Goal: Task Accomplishment & Management: Complete application form

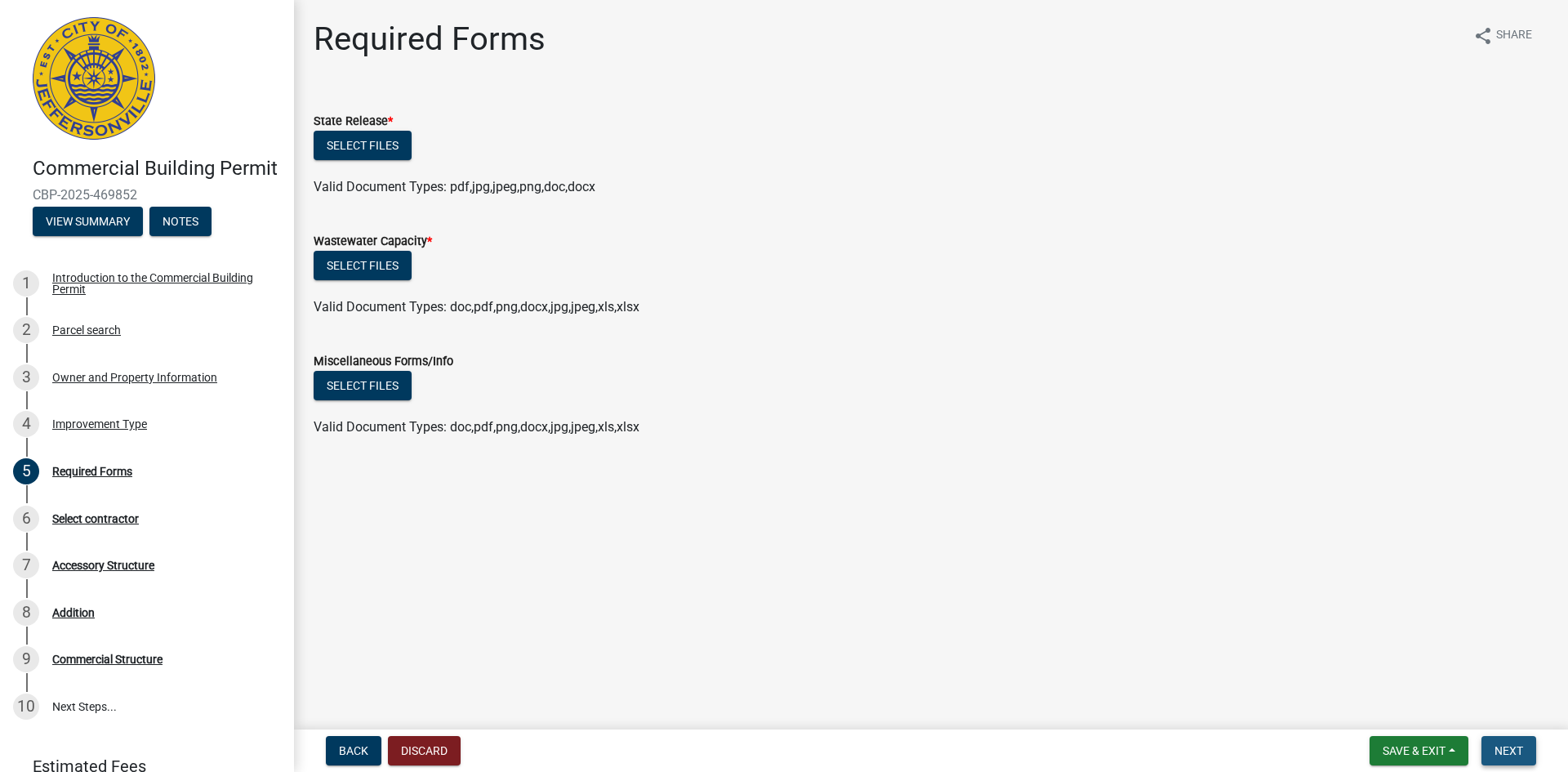
click at [1508, 745] on span "Next" at bounding box center [1509, 751] width 29 height 13
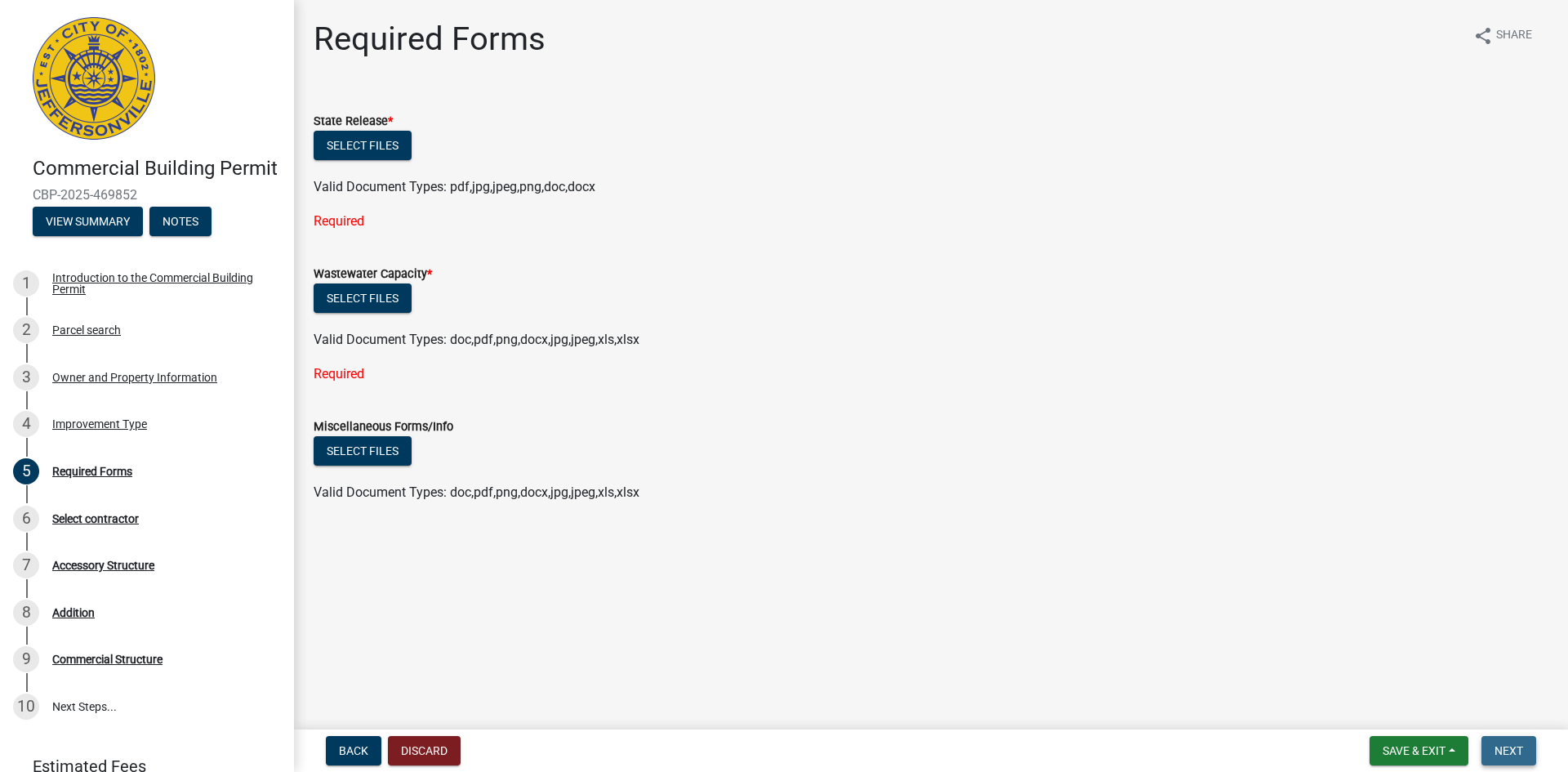
click at [1508, 745] on span "Next" at bounding box center [1509, 751] width 29 height 13
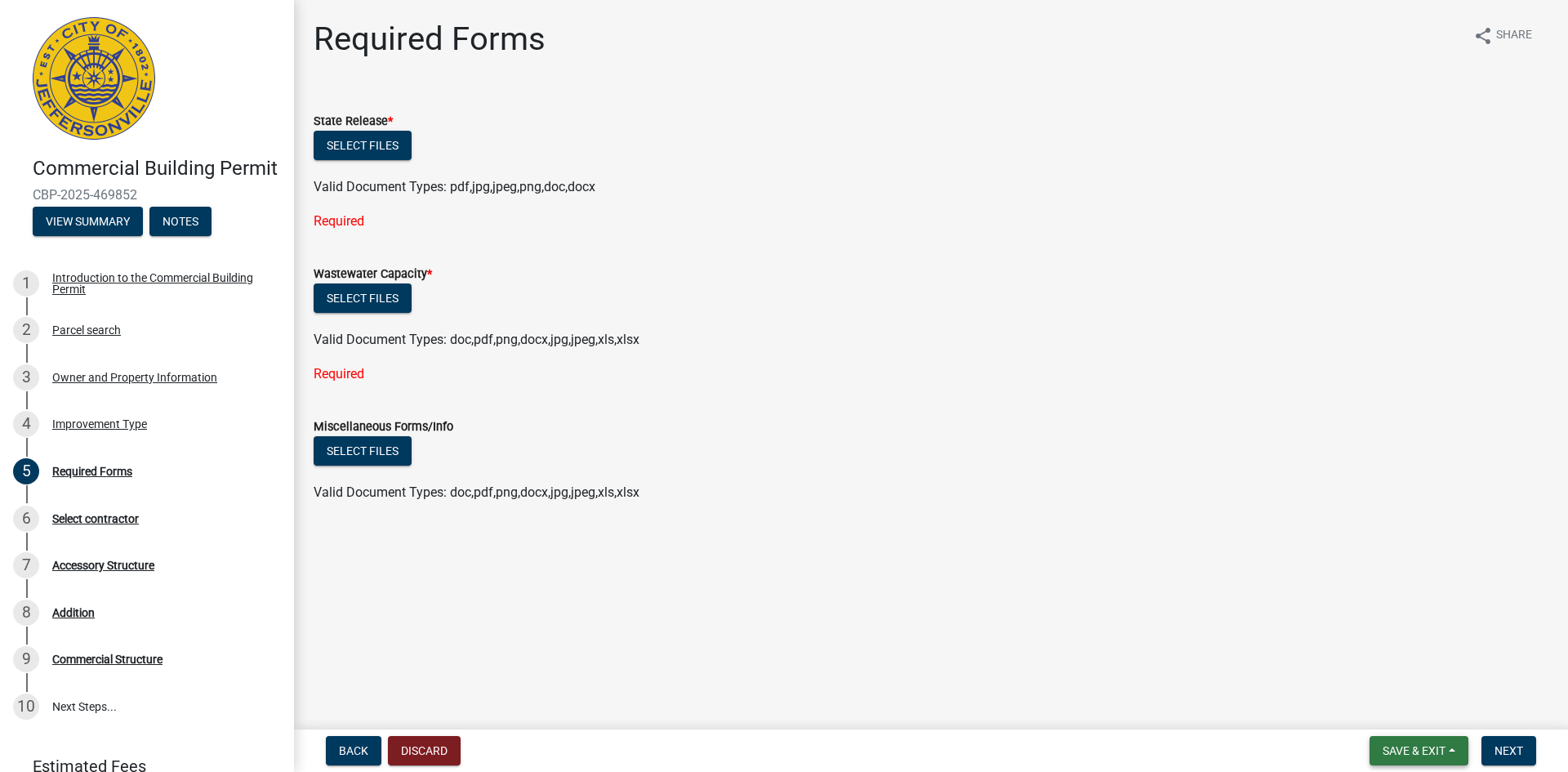
click at [1395, 745] on span "Save & Exit" at bounding box center [1414, 751] width 63 height 13
click at [1407, 718] on button "Save & Exit" at bounding box center [1402, 708] width 130 height 39
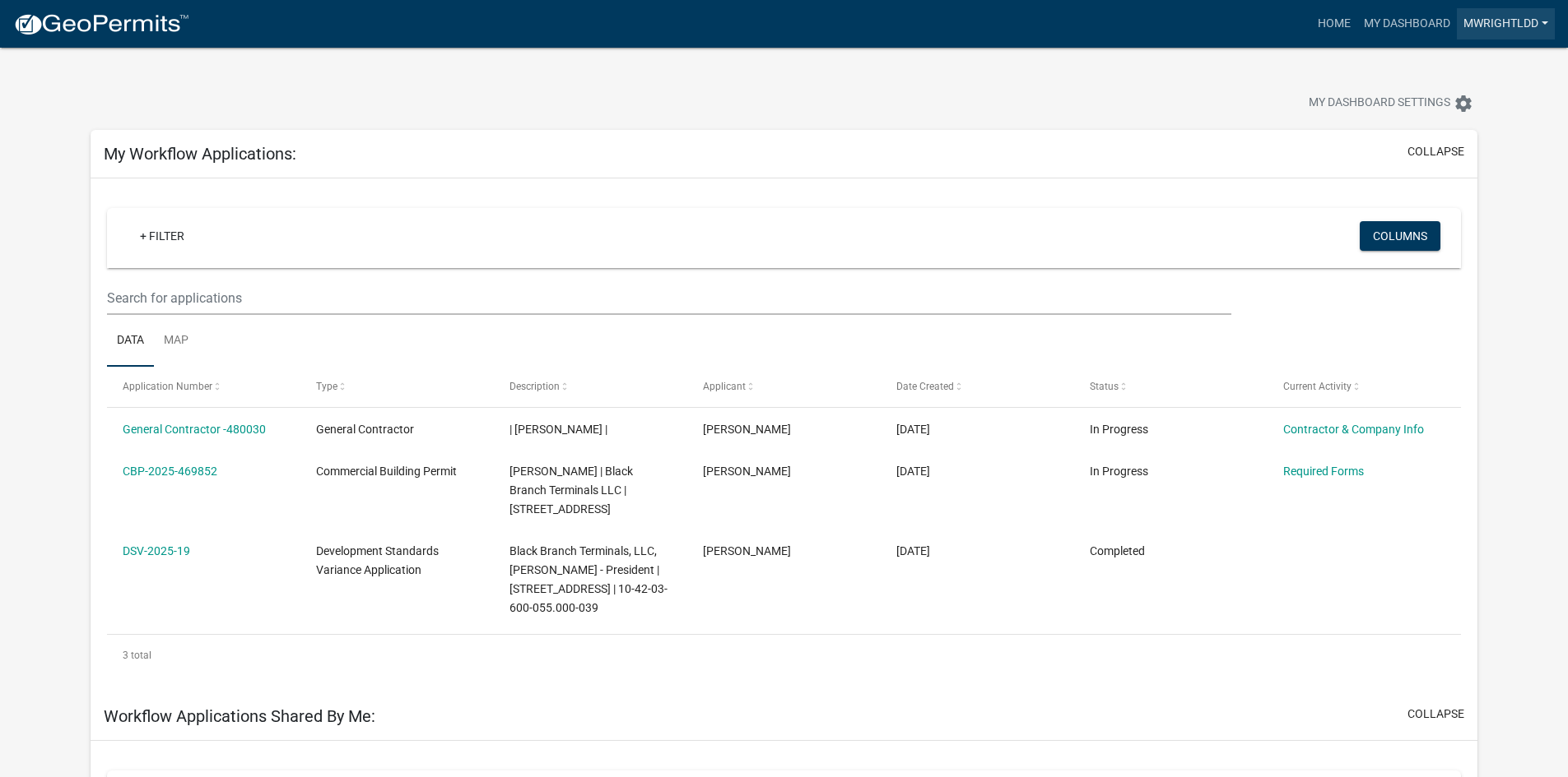
click at [1499, 23] on link "mwrightldd" at bounding box center [1506, 24] width 98 height 32
drag, startPoint x: 1036, startPoint y: 84, endPoint x: 936, endPoint y: 85, distance: 100.0
click at [1028, 82] on div "My Dashboard Settings settings" at bounding box center [784, 85] width 1411 height 75
click at [1333, 22] on link "Home" at bounding box center [1334, 24] width 46 height 32
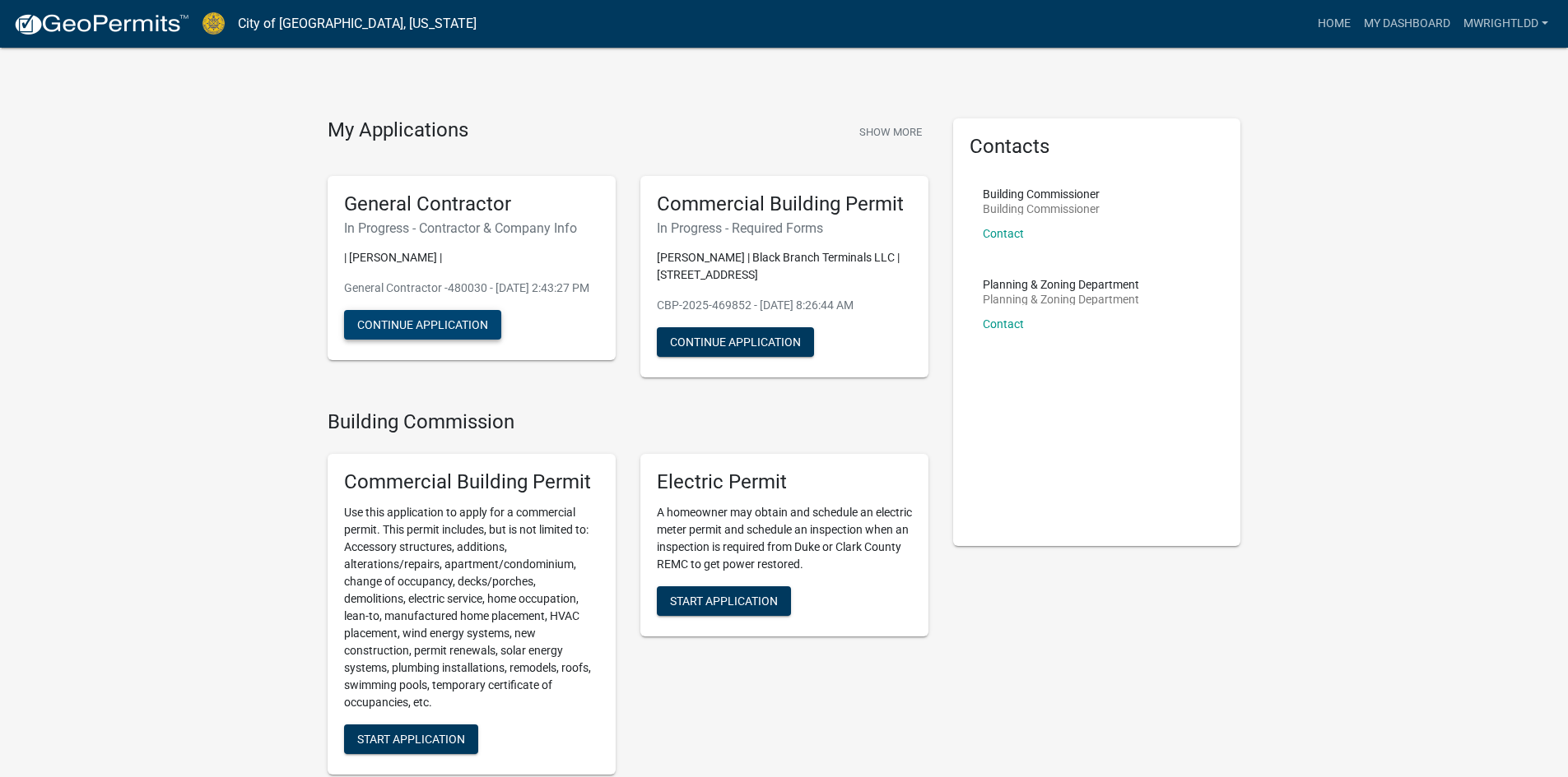
click at [433, 340] on button "Continue Application" at bounding box center [422, 325] width 158 height 30
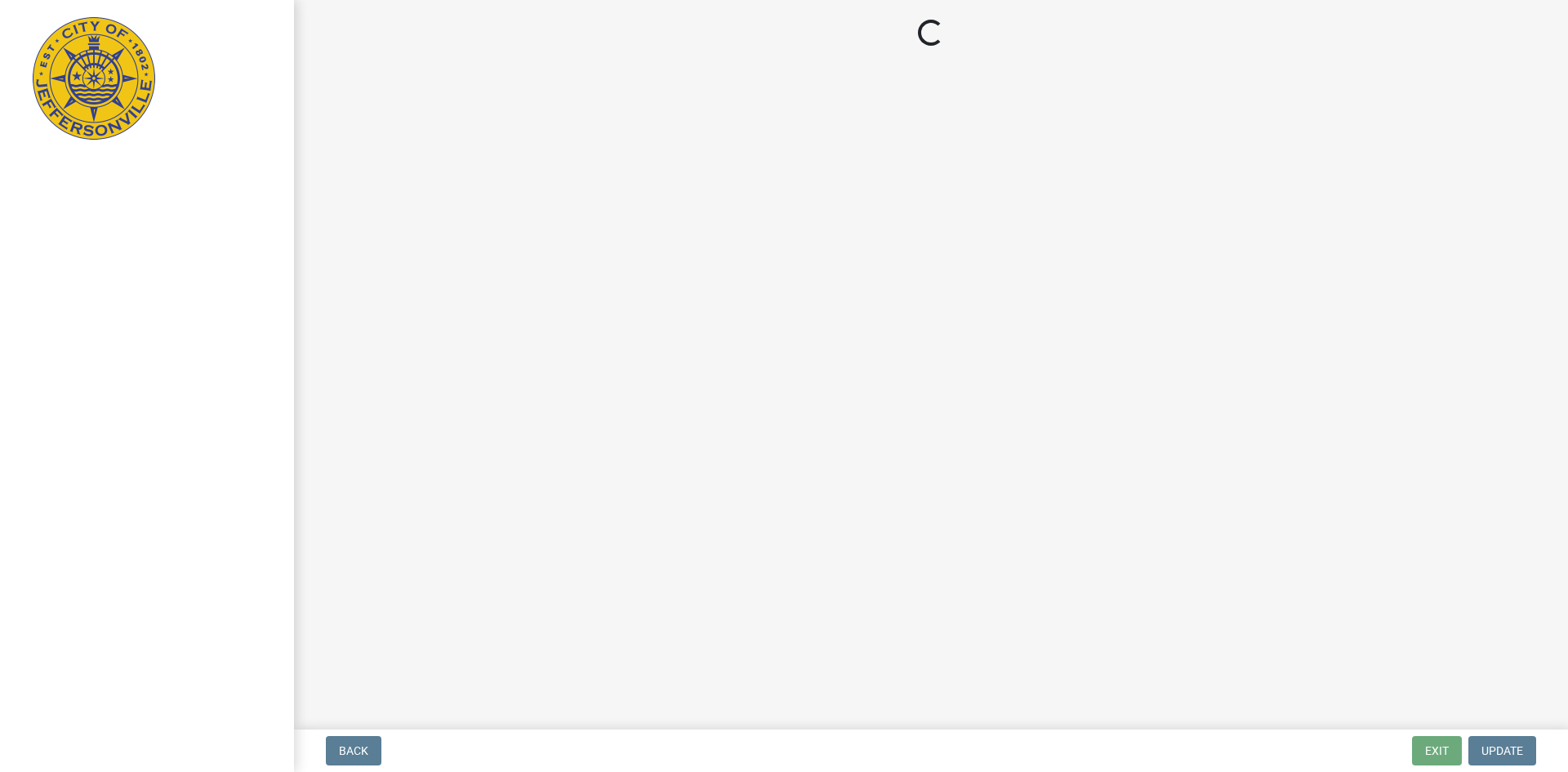
select select "KY"
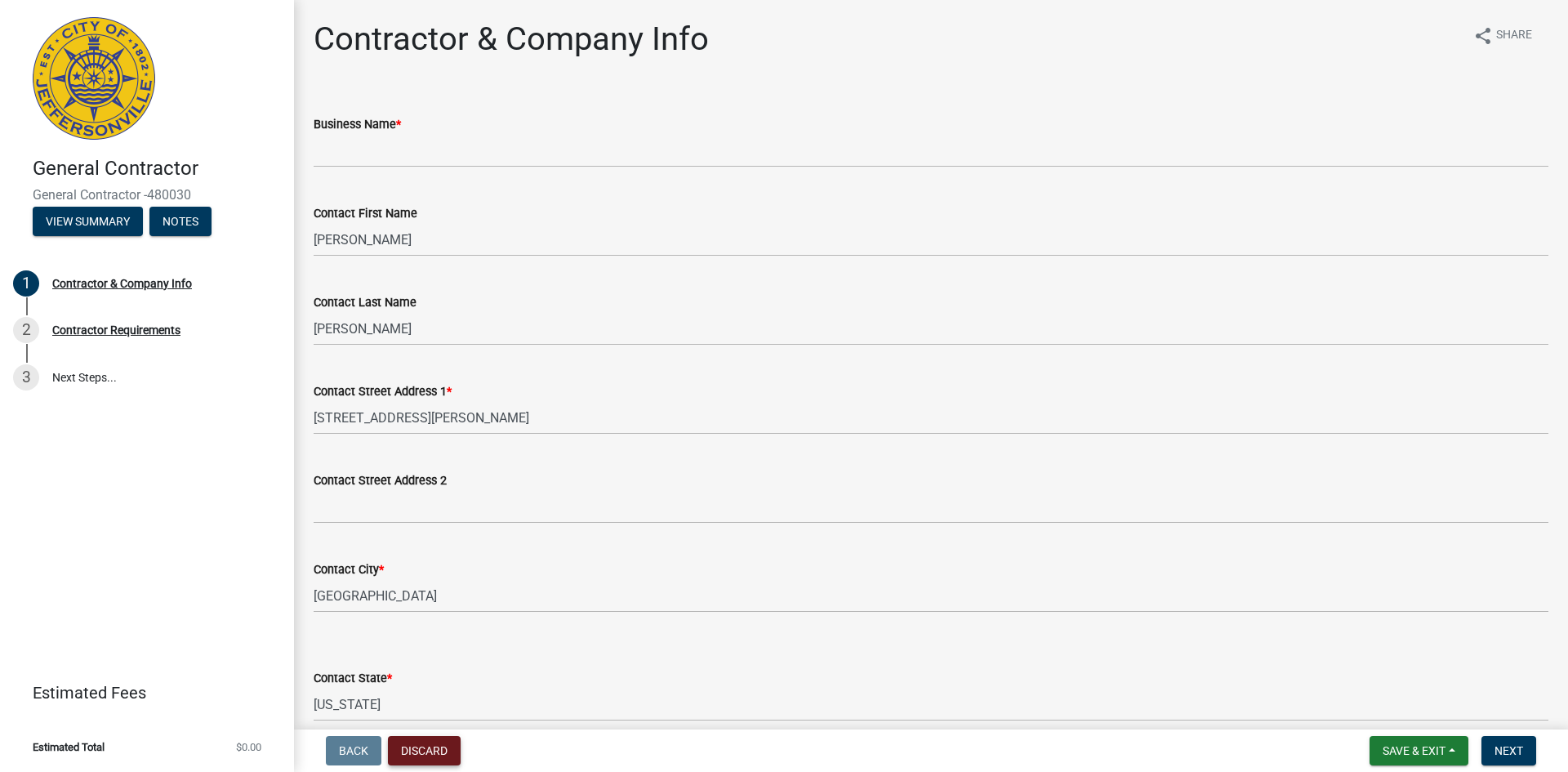
click at [441, 753] on button "Discard" at bounding box center [424, 752] width 73 height 30
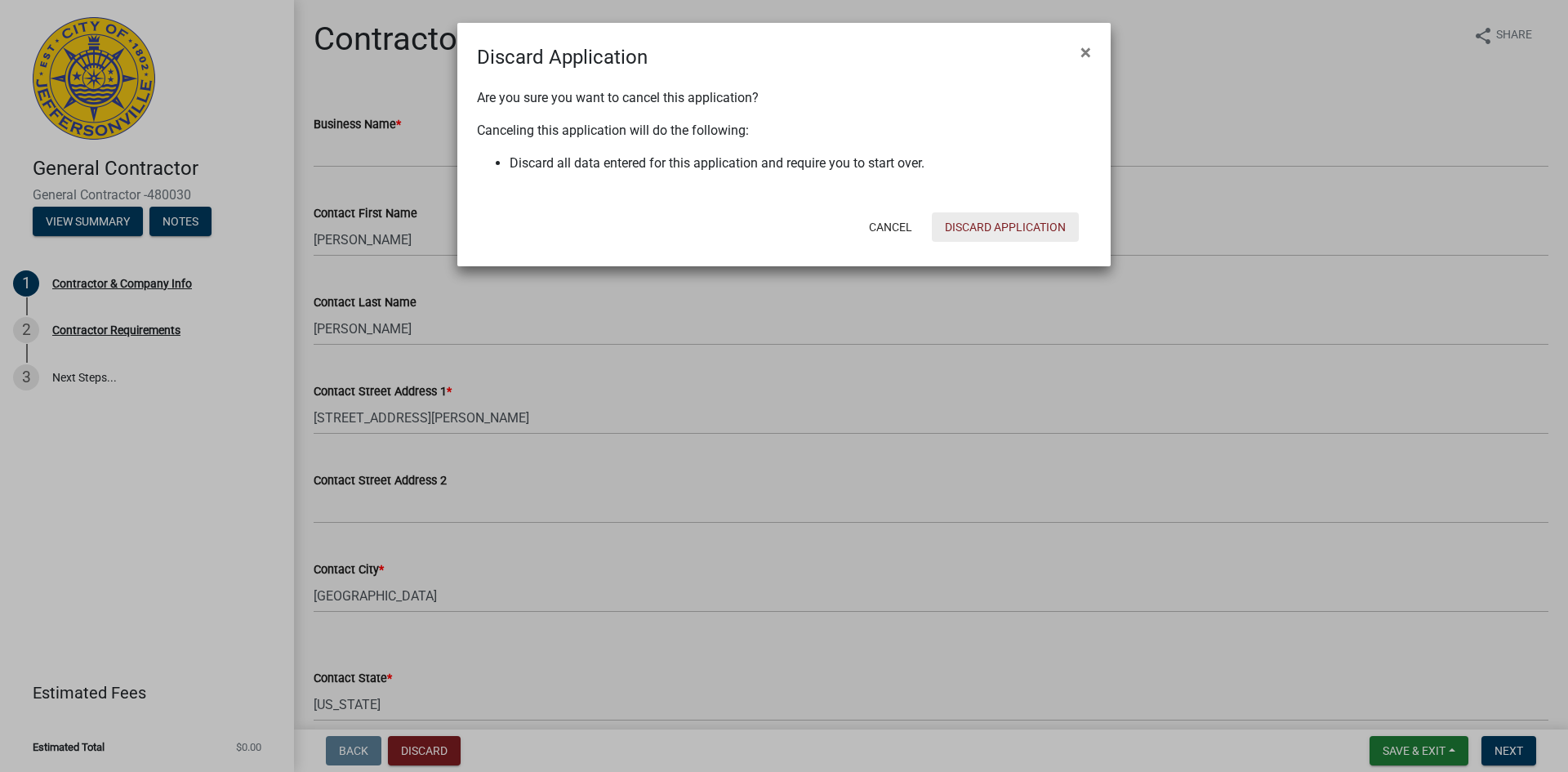
click at [974, 228] on button "Discard Application" at bounding box center [1006, 228] width 147 height 30
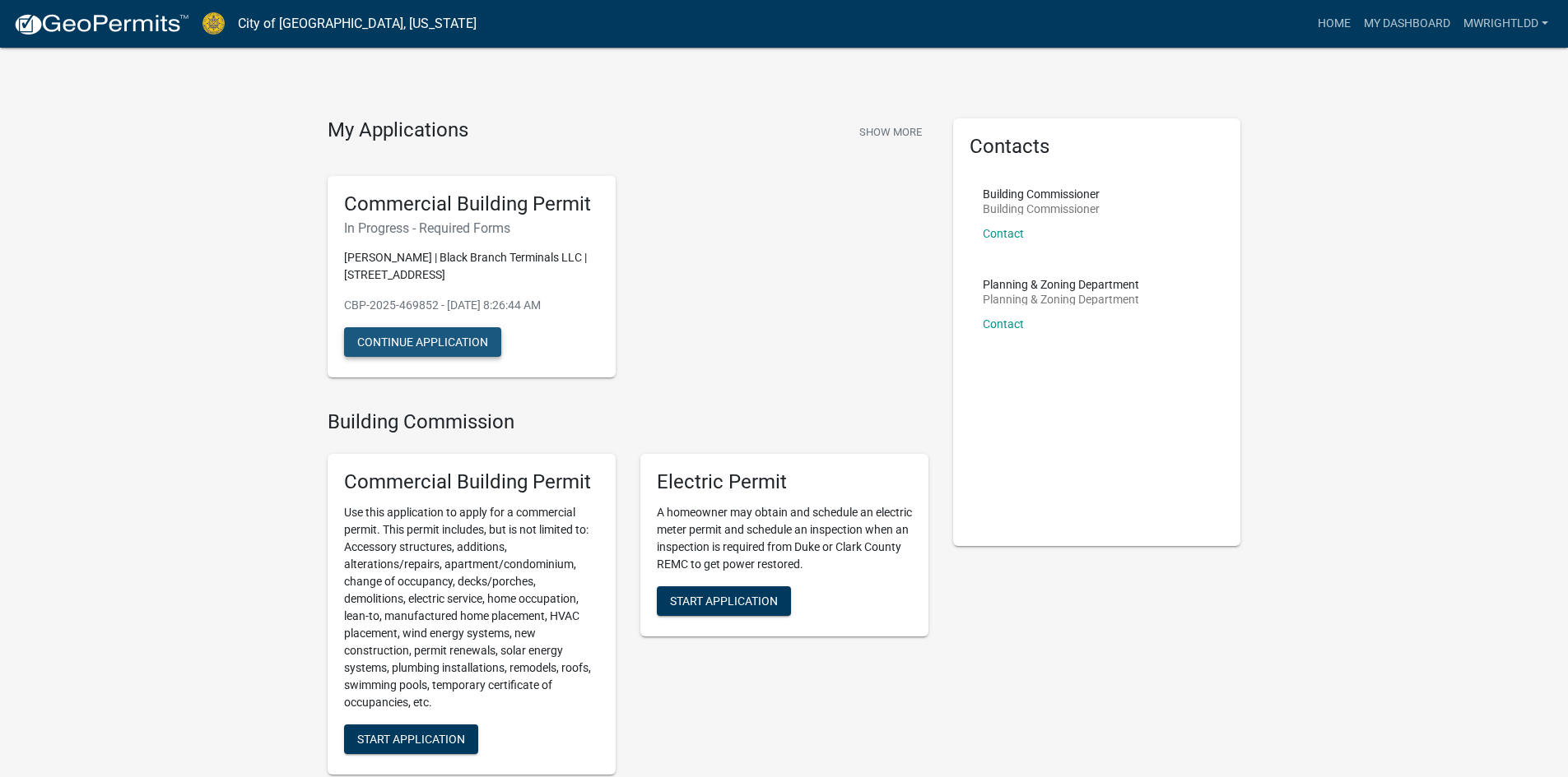
click at [440, 334] on button "Continue Application" at bounding box center [422, 342] width 158 height 30
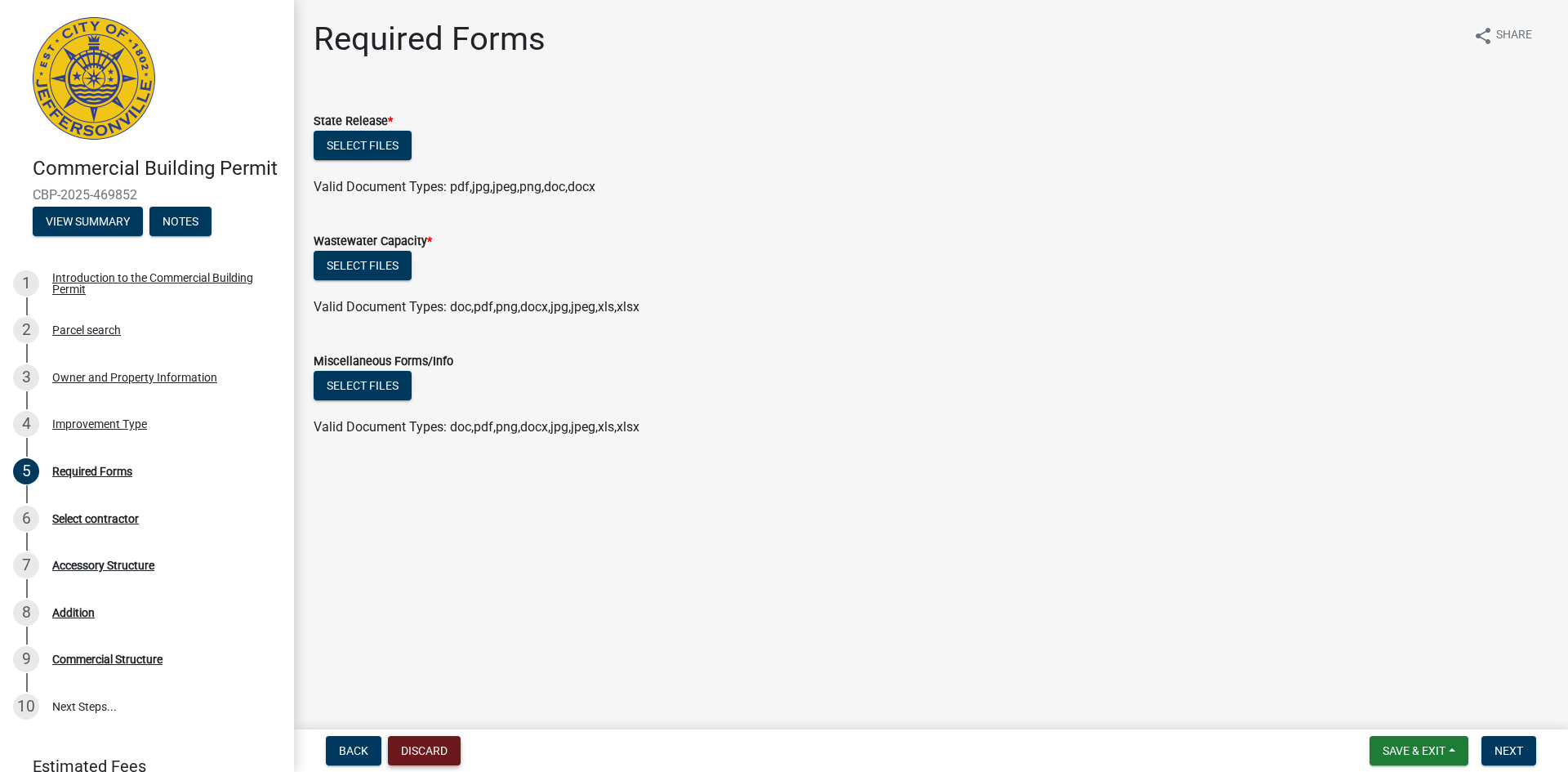
click at [430, 747] on button "Discard" at bounding box center [424, 752] width 73 height 30
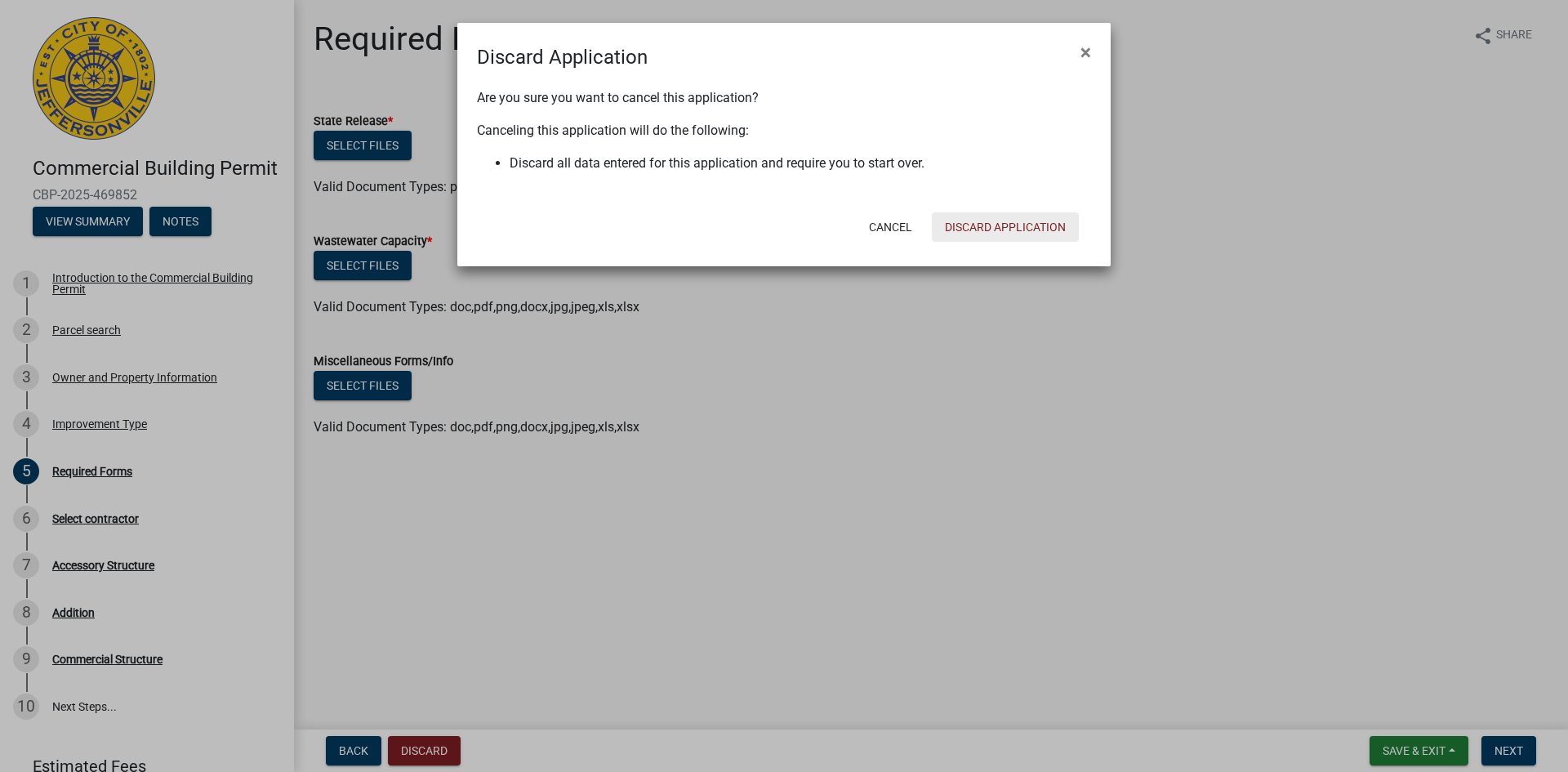
click at [1004, 230] on button "Discard Application" at bounding box center [1006, 228] width 147 height 30
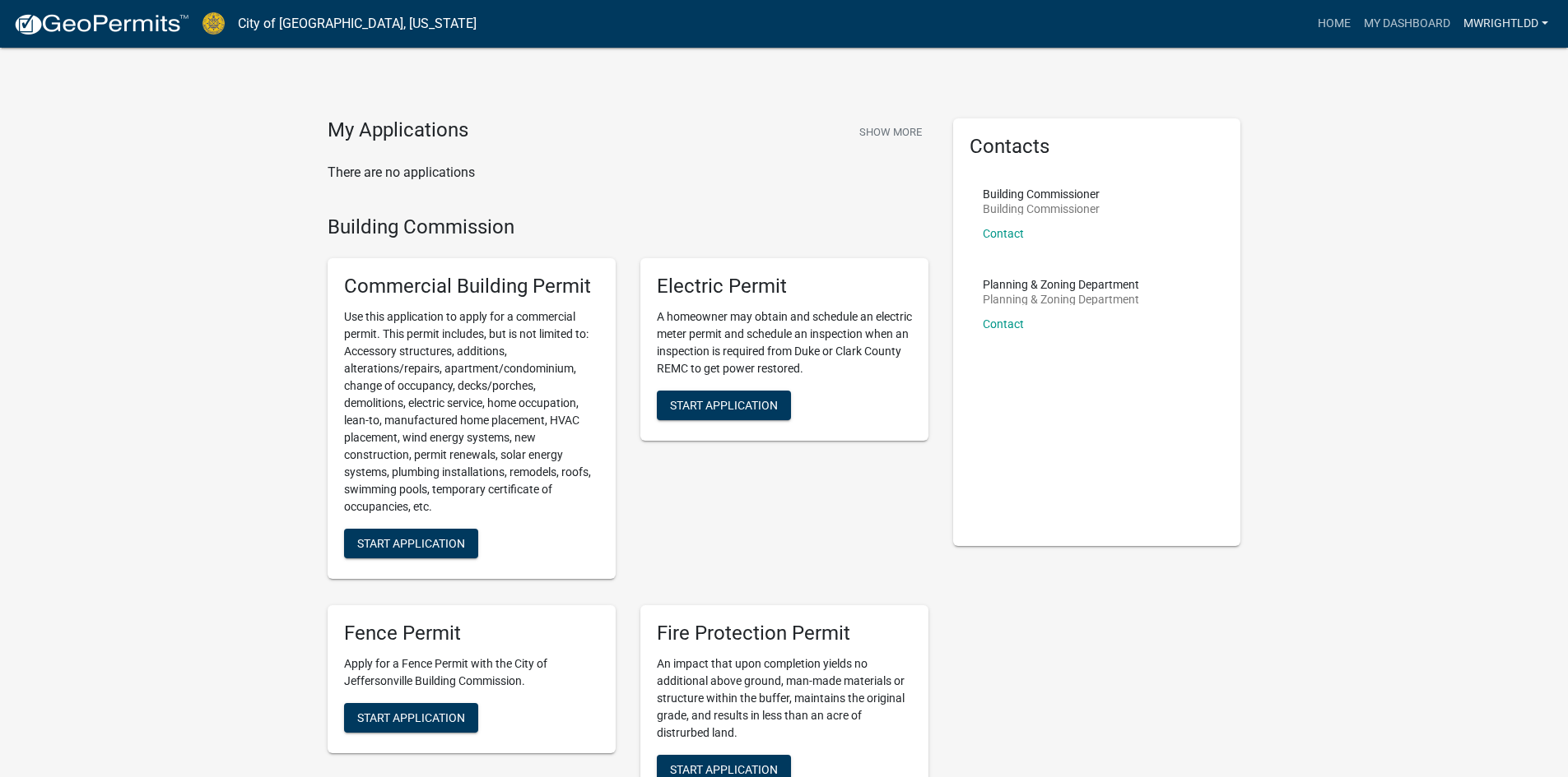
click at [1498, 18] on link "mwrightldd" at bounding box center [1506, 24] width 98 height 32
click at [1477, 117] on link "Logout" at bounding box center [1489, 121] width 131 height 39
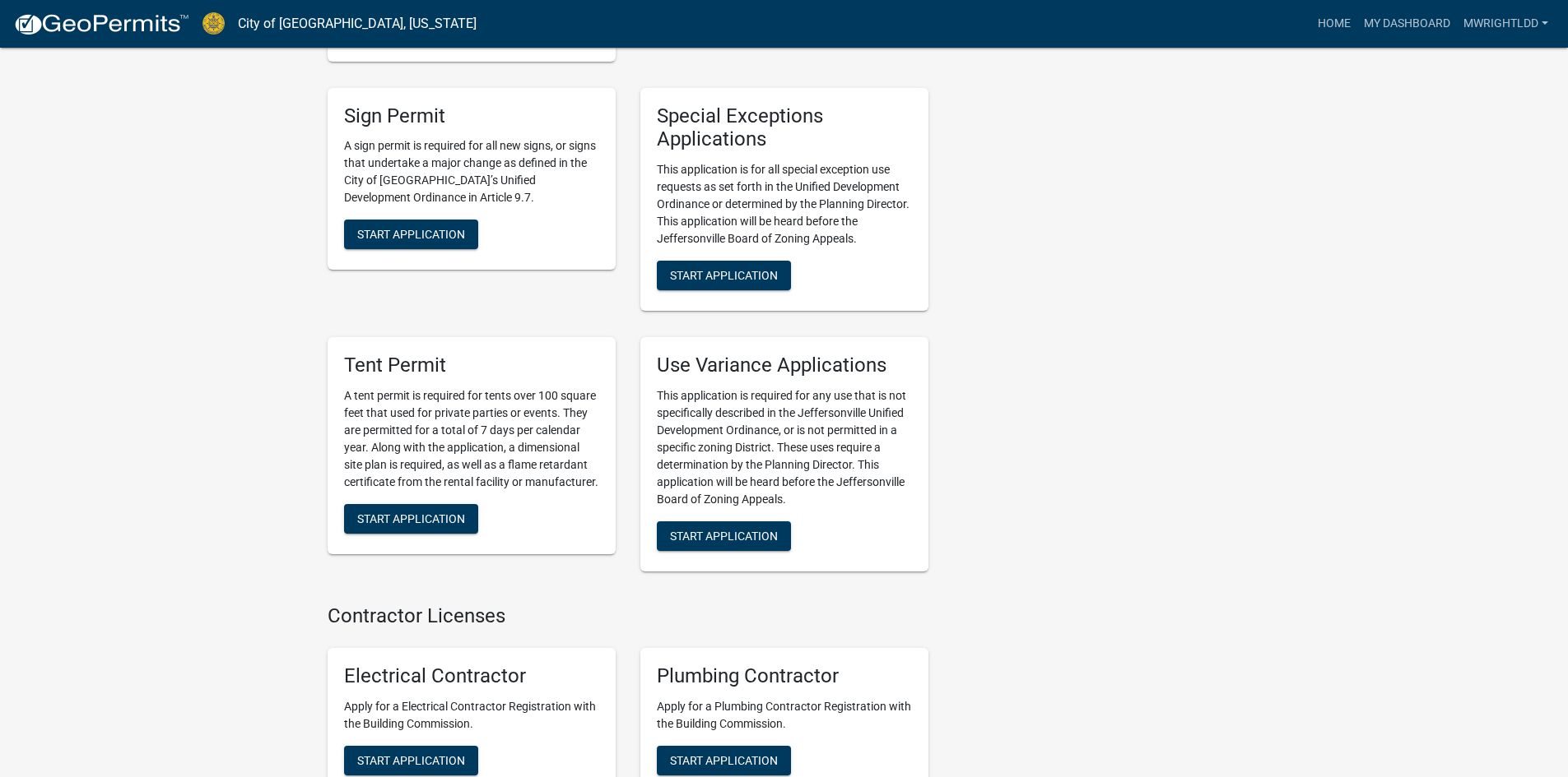
scroll to position [3520, 0]
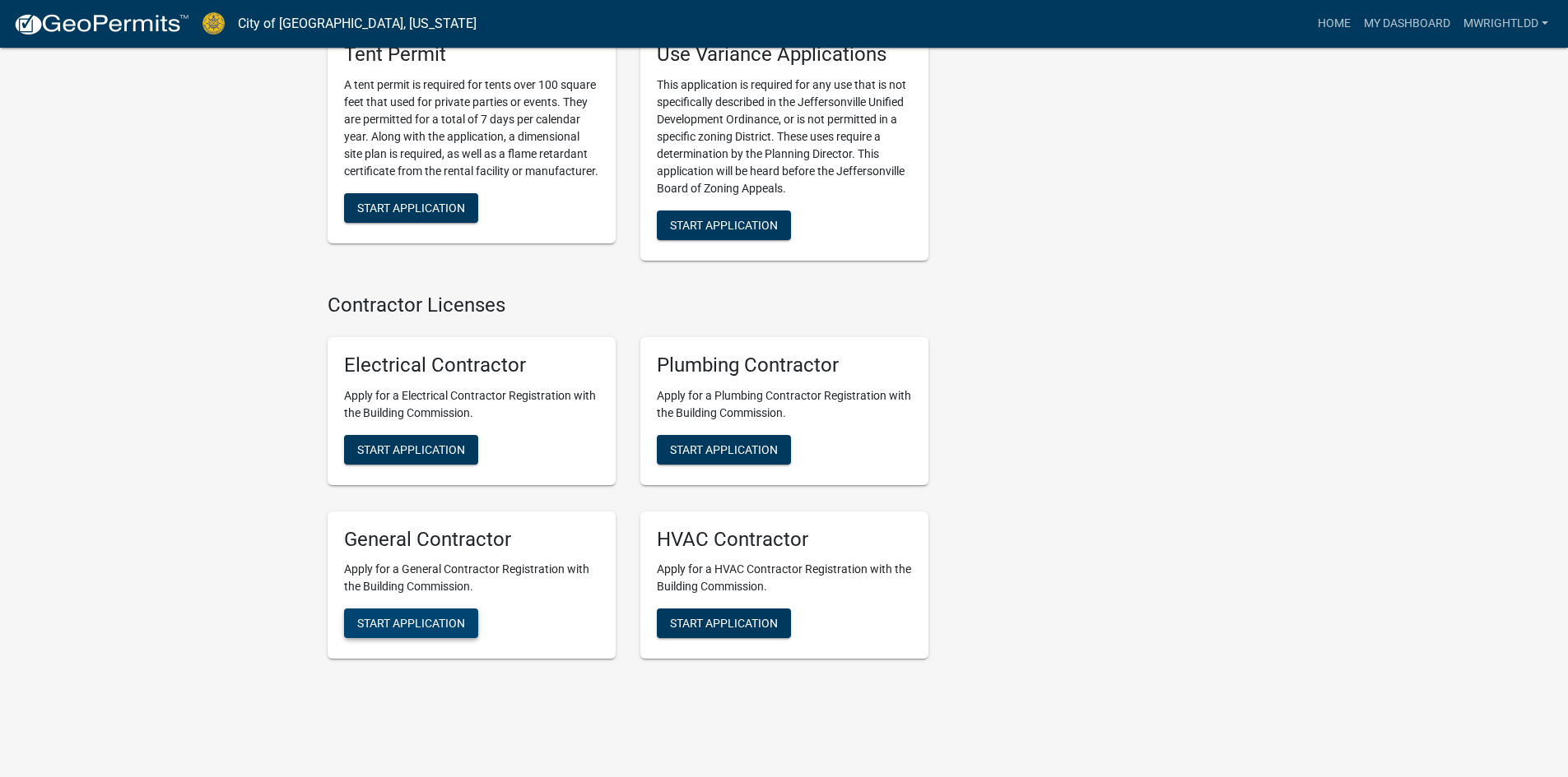
click at [399, 617] on span "Start Application" at bounding box center [411, 623] width 108 height 13
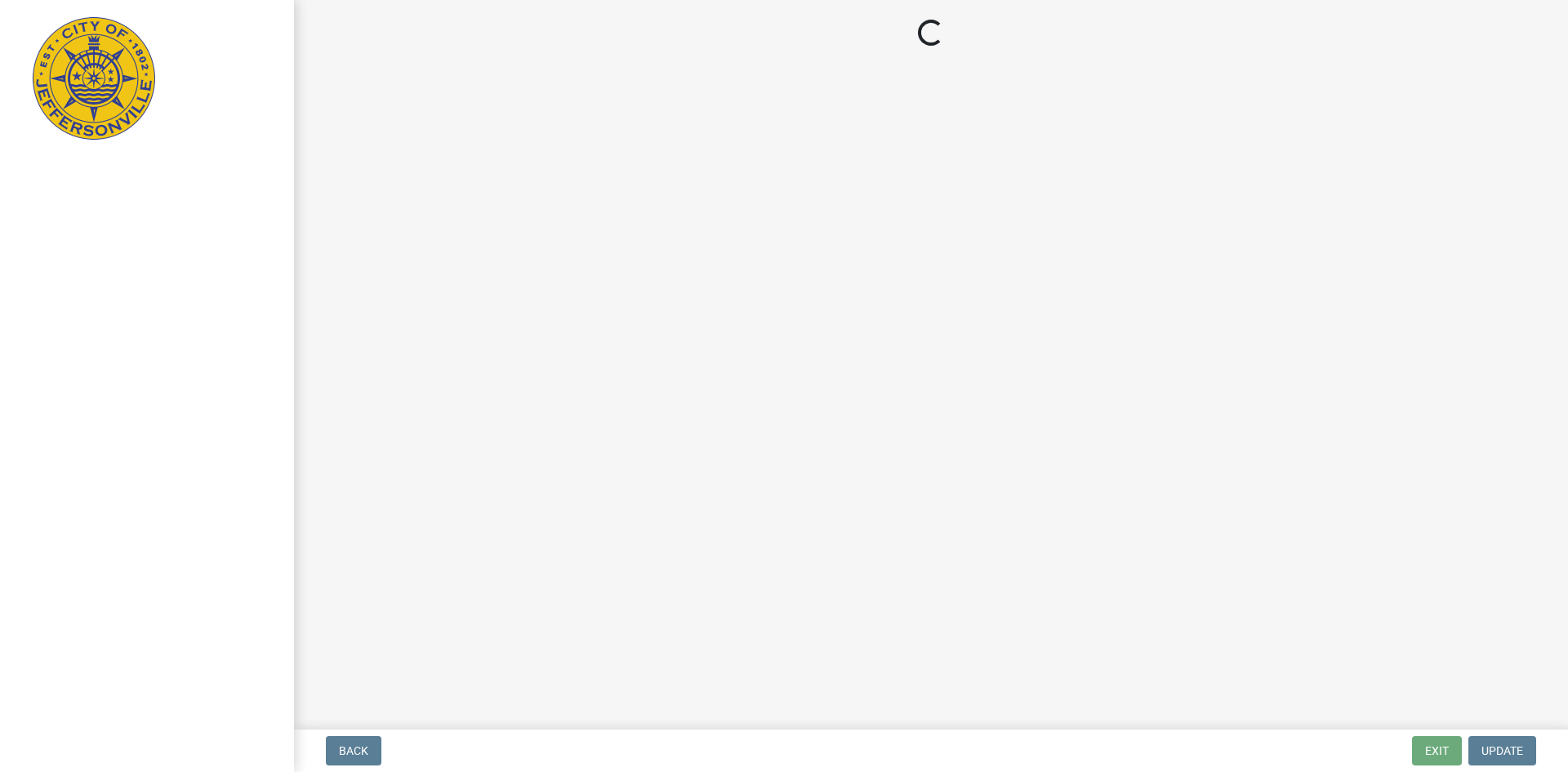
select select "KY"
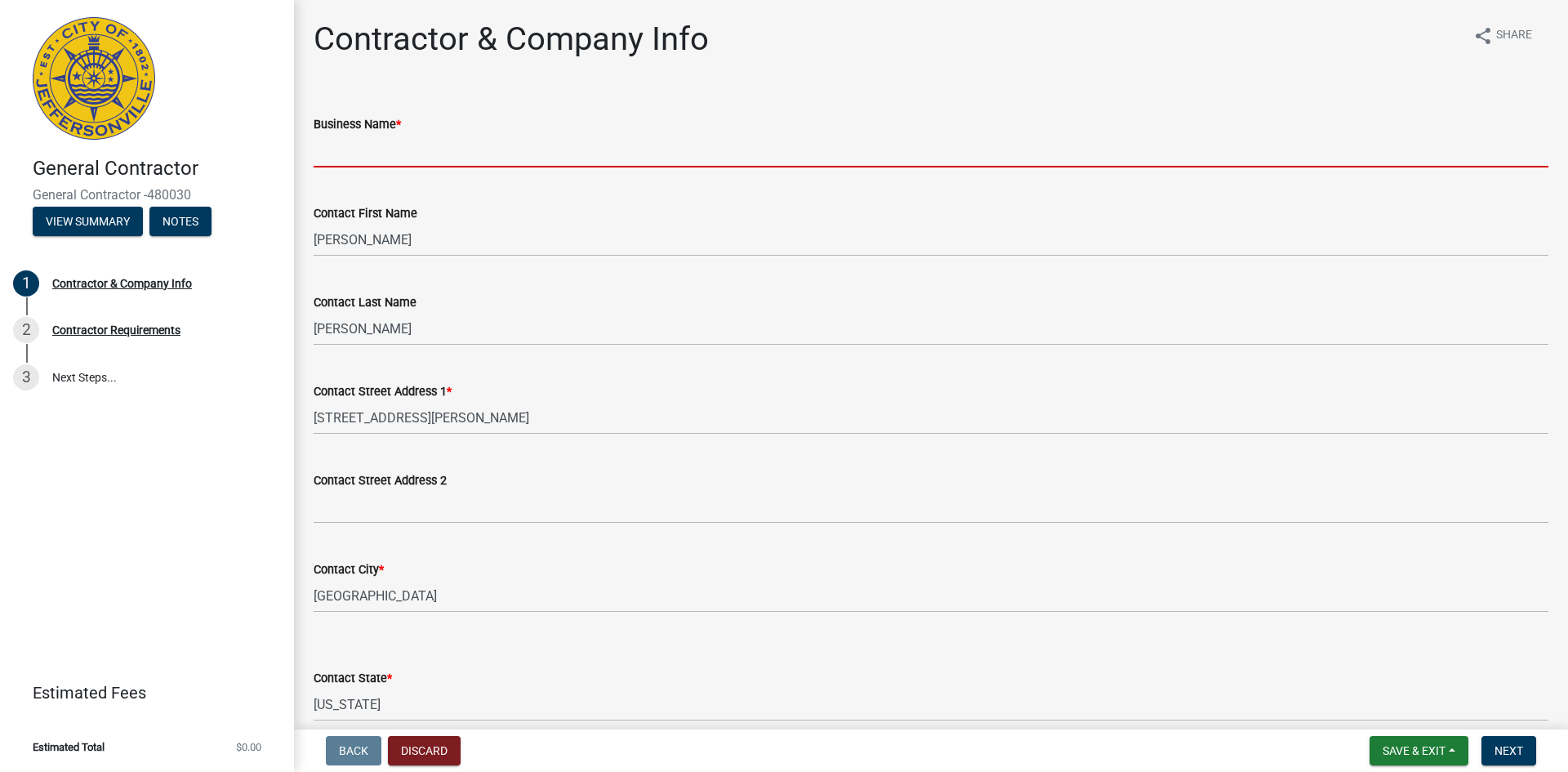
click at [404, 160] on input "Business Name *" at bounding box center [931, 151] width 1235 height 33
click at [341, 151] on input "Business Name *" at bounding box center [931, 151] width 1235 height 33
click at [93, 55] on img at bounding box center [93, 79] width 122 height 122
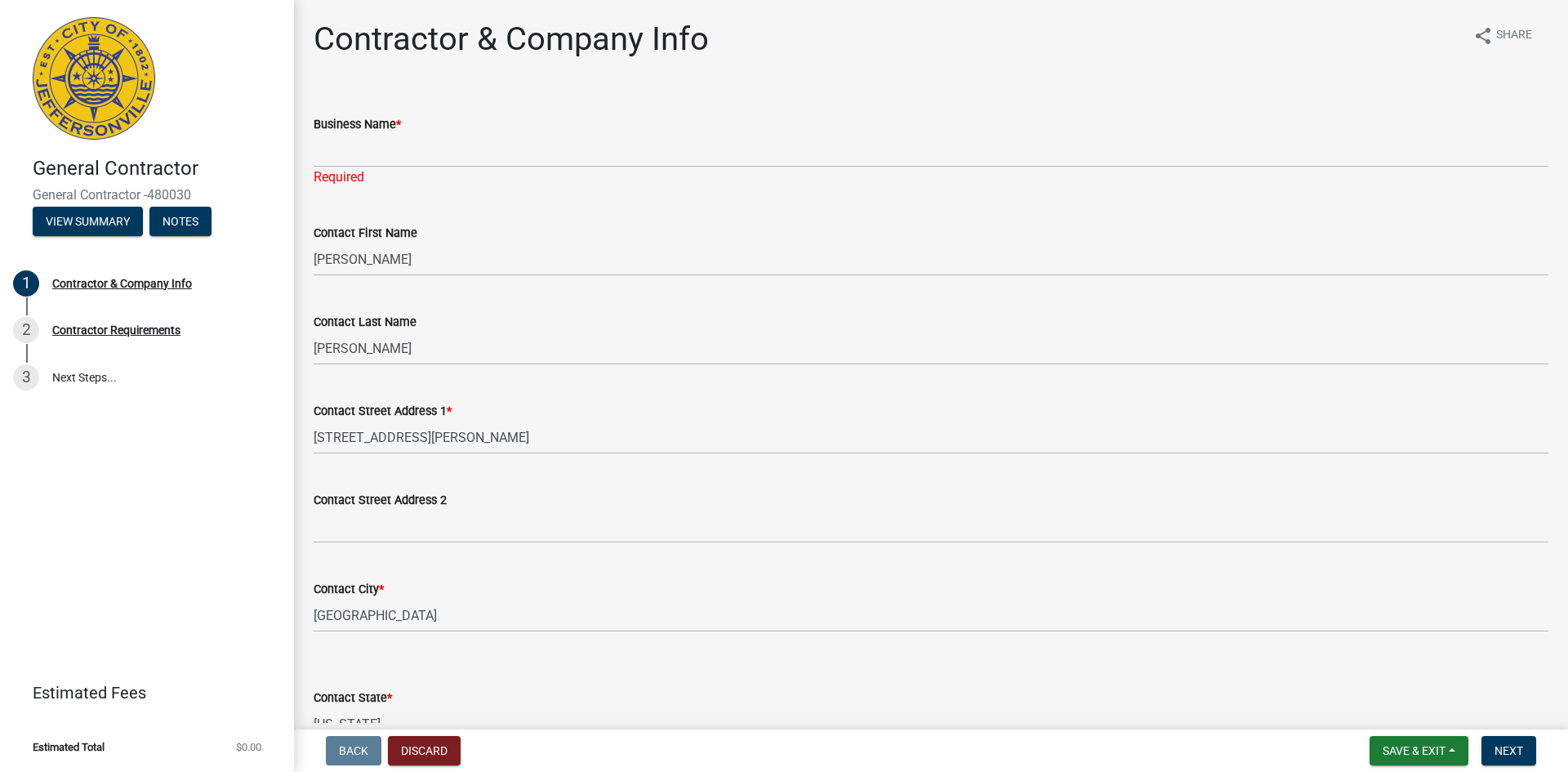
click at [93, 55] on img at bounding box center [93, 79] width 122 height 122
click at [94, 55] on img at bounding box center [93, 79] width 122 height 122
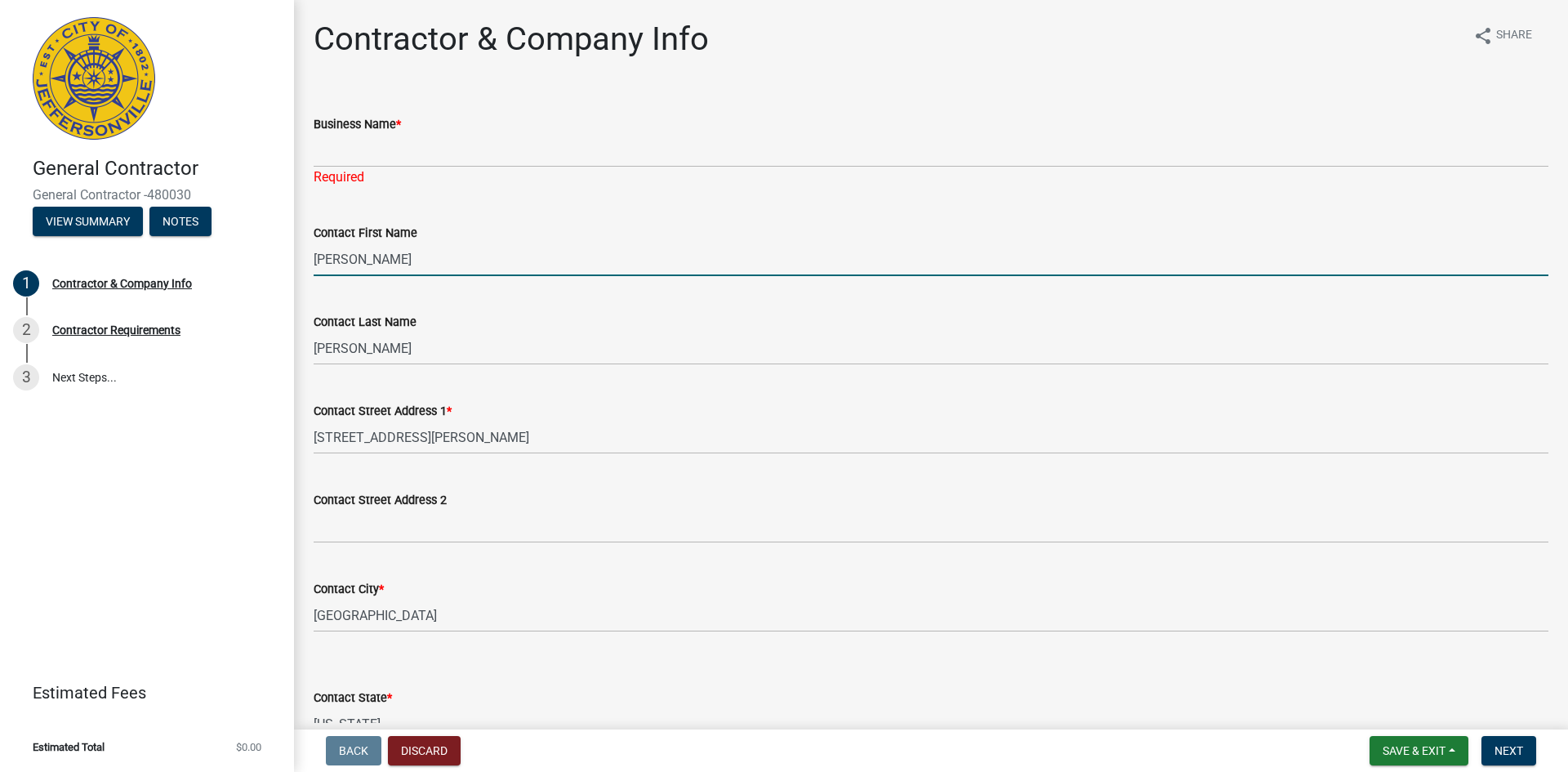
click at [401, 246] on input "Michael" at bounding box center [931, 259] width 1235 height 33
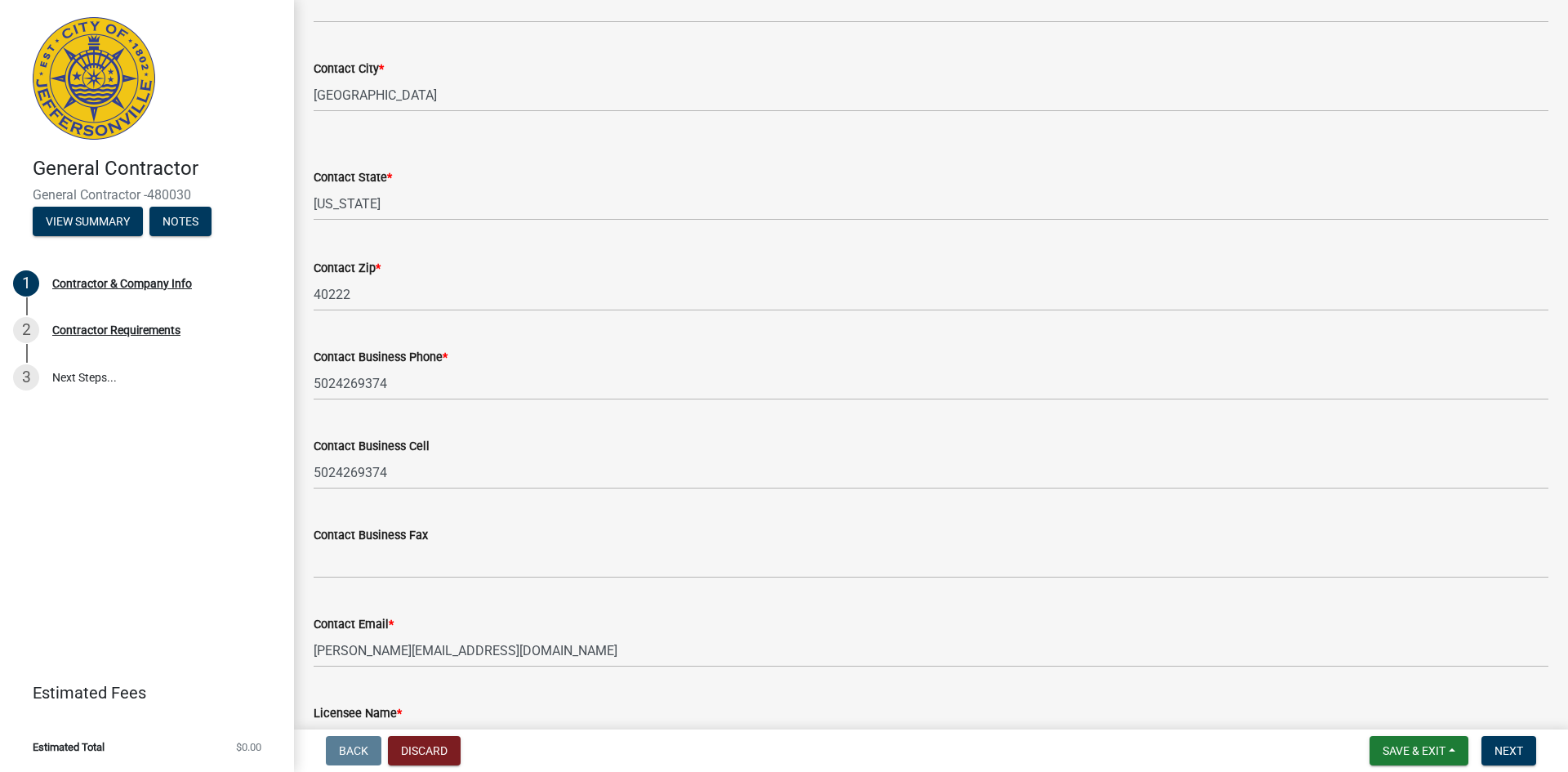
scroll to position [631, 0]
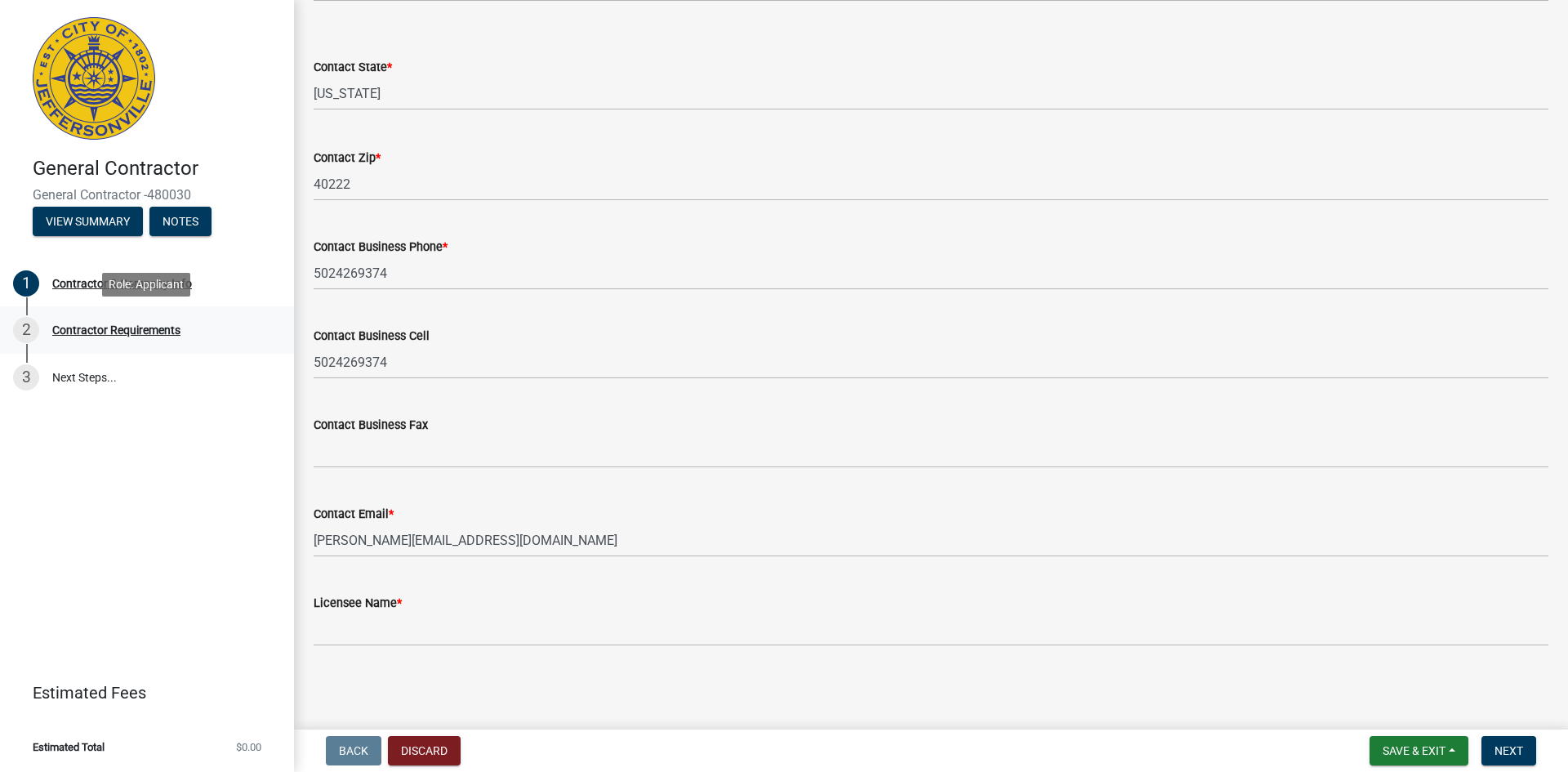
click at [138, 328] on div "Contractor Requirements" at bounding box center [117, 330] width 129 height 11
click at [80, 278] on div "Contractor & Company Info" at bounding box center [122, 283] width 140 height 11
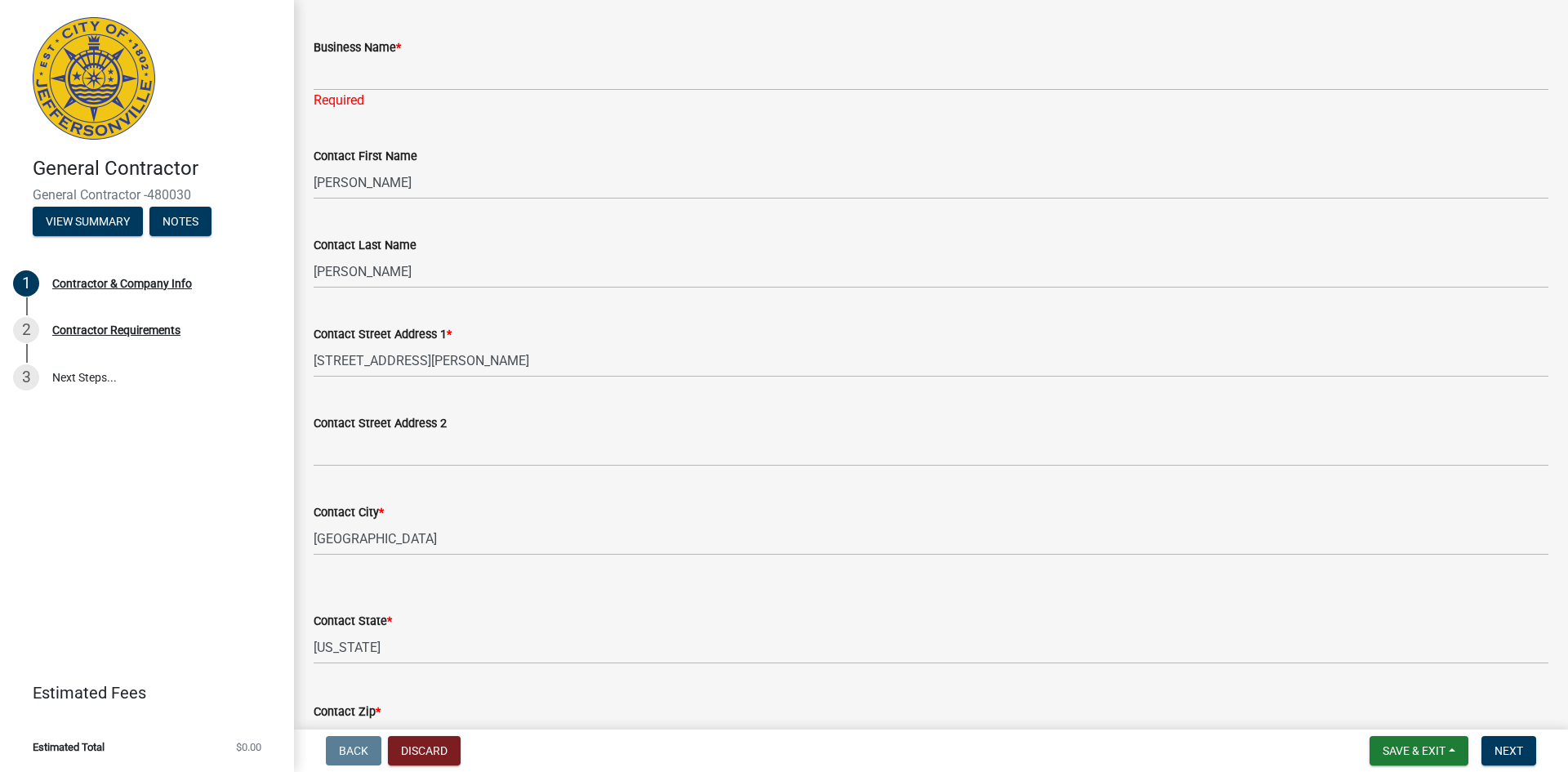
scroll to position [0, 0]
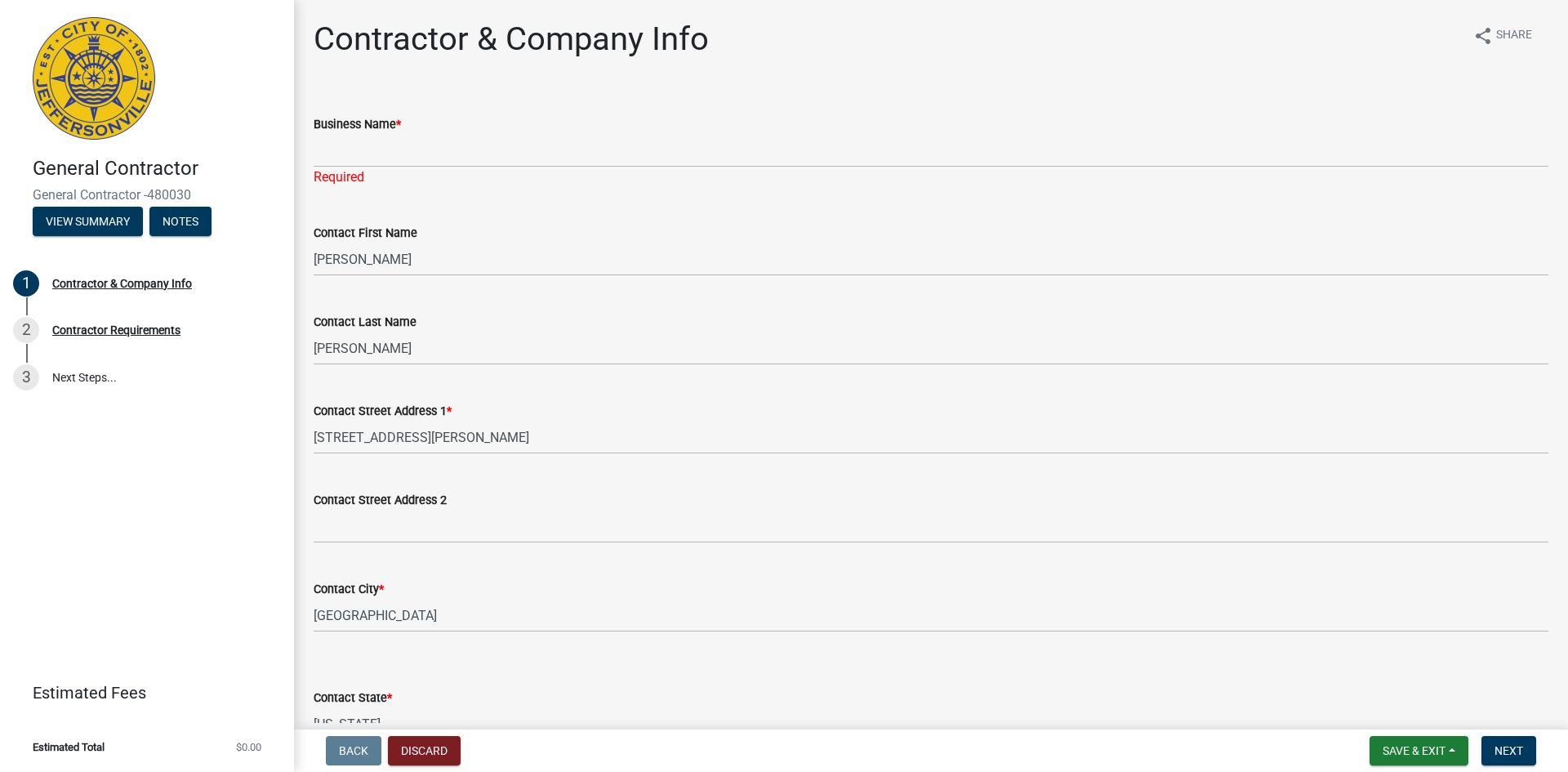
click at [142, 78] on img at bounding box center [93, 79] width 122 height 122
click at [139, 77] on img at bounding box center [93, 79] width 122 height 122
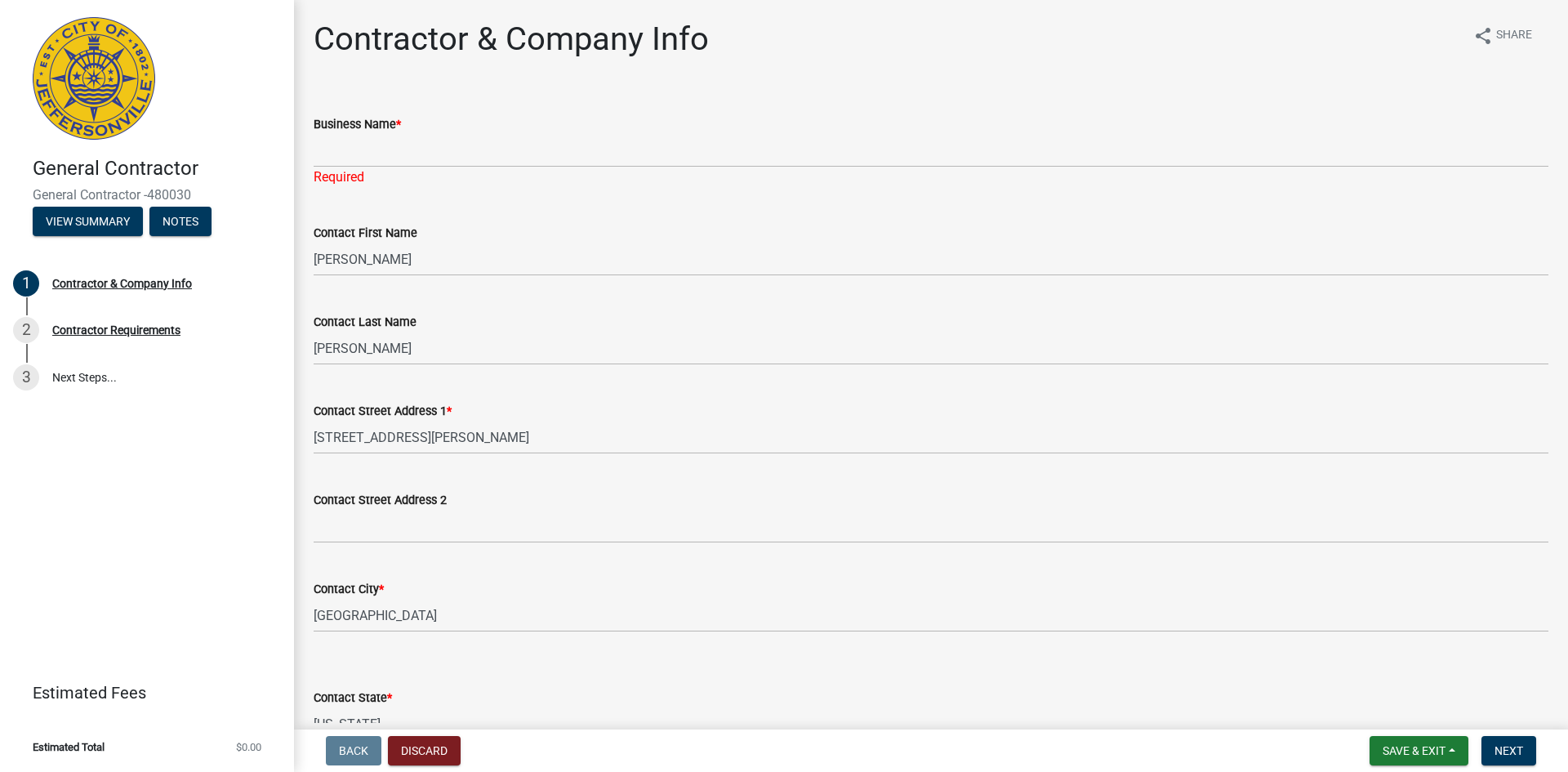
click at [139, 77] on img at bounding box center [93, 79] width 122 height 122
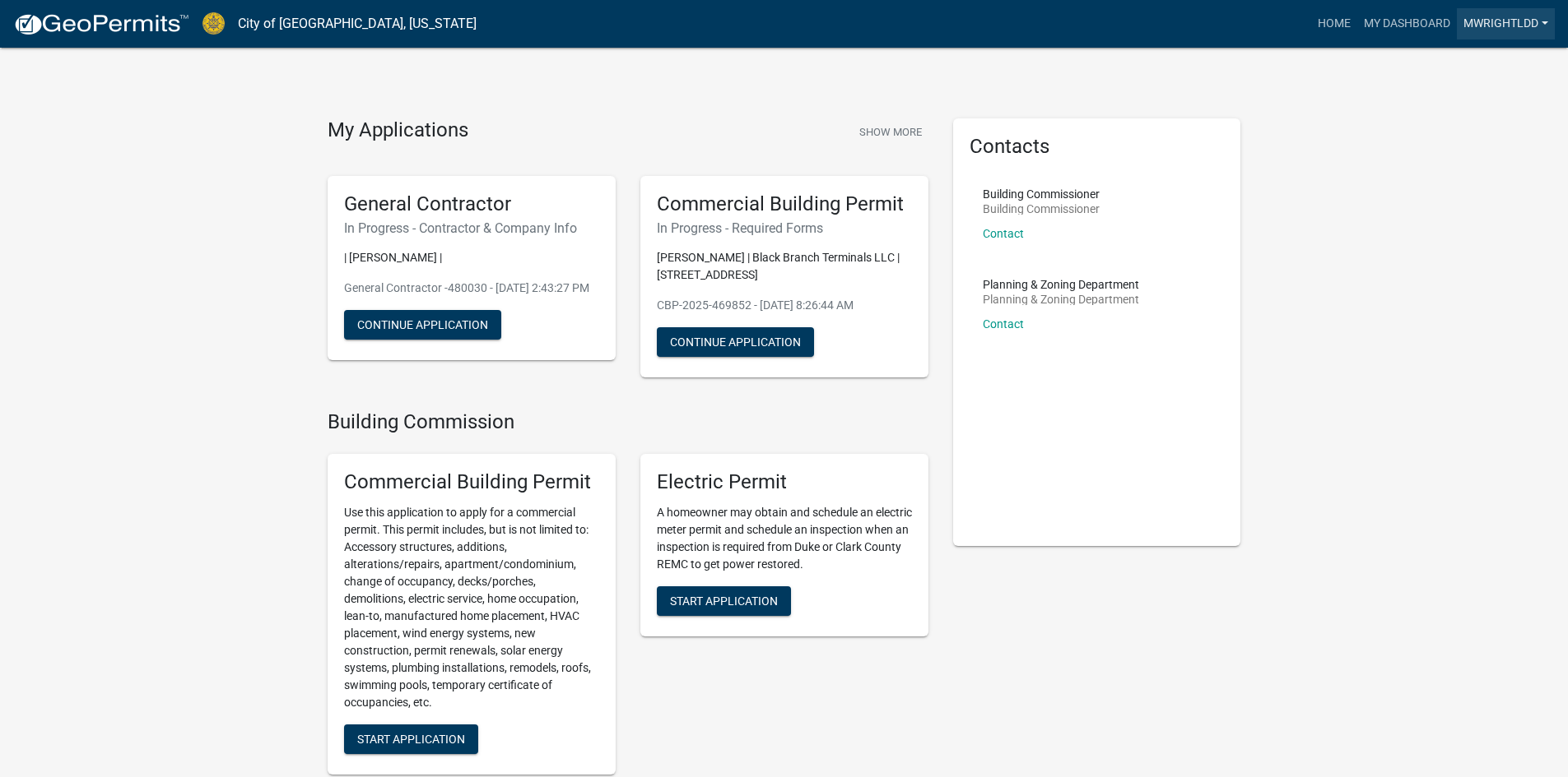
click at [1501, 21] on link "mwrightldd" at bounding box center [1506, 24] width 98 height 32
click at [1472, 119] on link "Logout" at bounding box center [1489, 121] width 131 height 39
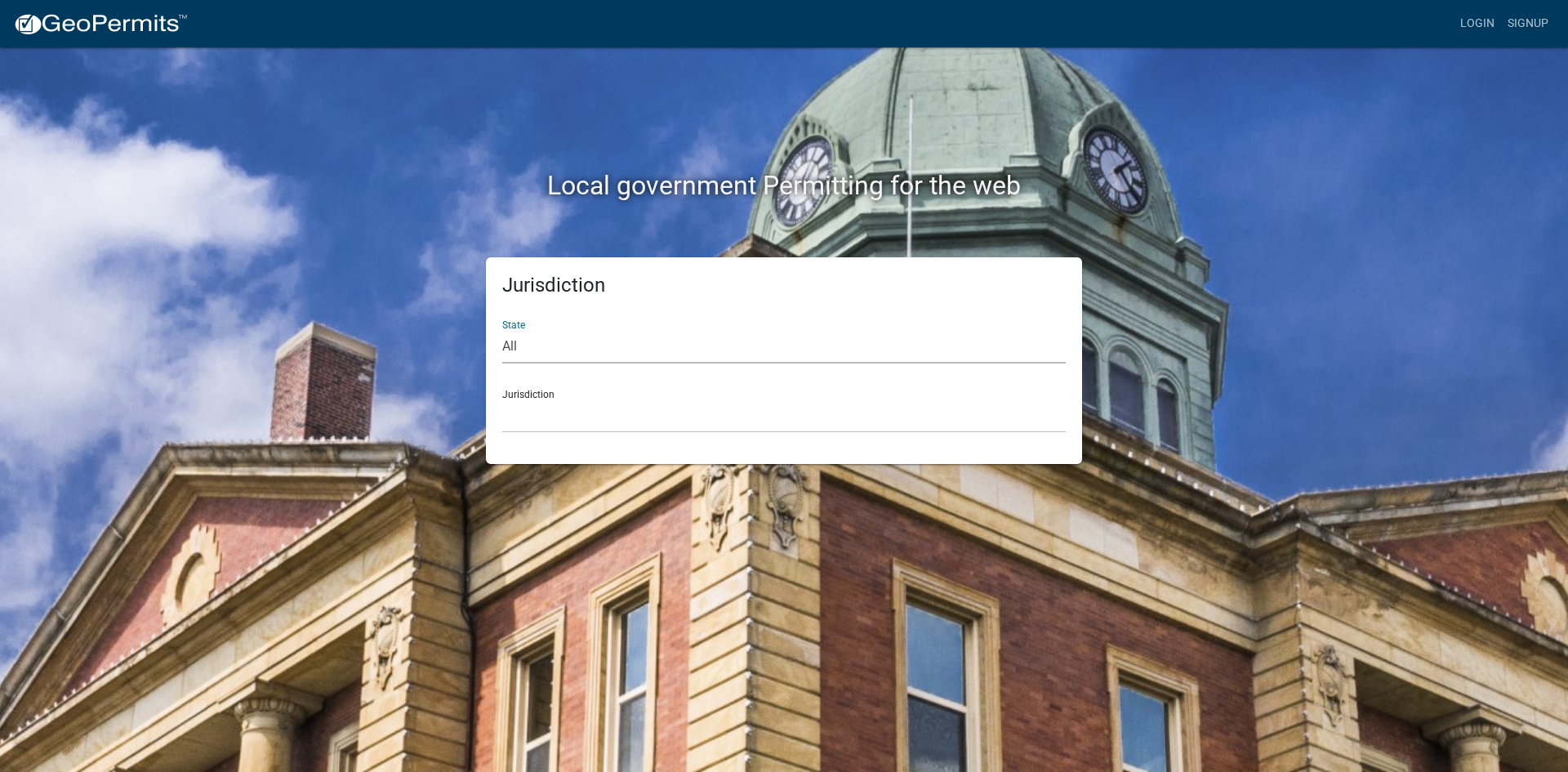
drag, startPoint x: 581, startPoint y: 348, endPoint x: 572, endPoint y: 352, distance: 9.8
click at [580, 348] on select "All [US_STATE] [US_STATE] [US_STATE] [US_STATE] [US_STATE] [US_STATE] [US_STATE…" at bounding box center [784, 347] width 563 height 33
click at [565, 330] on select "All [US_STATE] [US_STATE] [US_STATE] [US_STATE] [US_STATE] [US_STATE] [US_STATE…" at bounding box center [784, 347] width 563 height 33
click at [545, 409] on select "[GEOGRAPHIC_DATA], [US_STATE] [GEOGRAPHIC_DATA], [US_STATE][PERSON_NAME][GEOGRA…" at bounding box center [784, 417] width 563 height 33
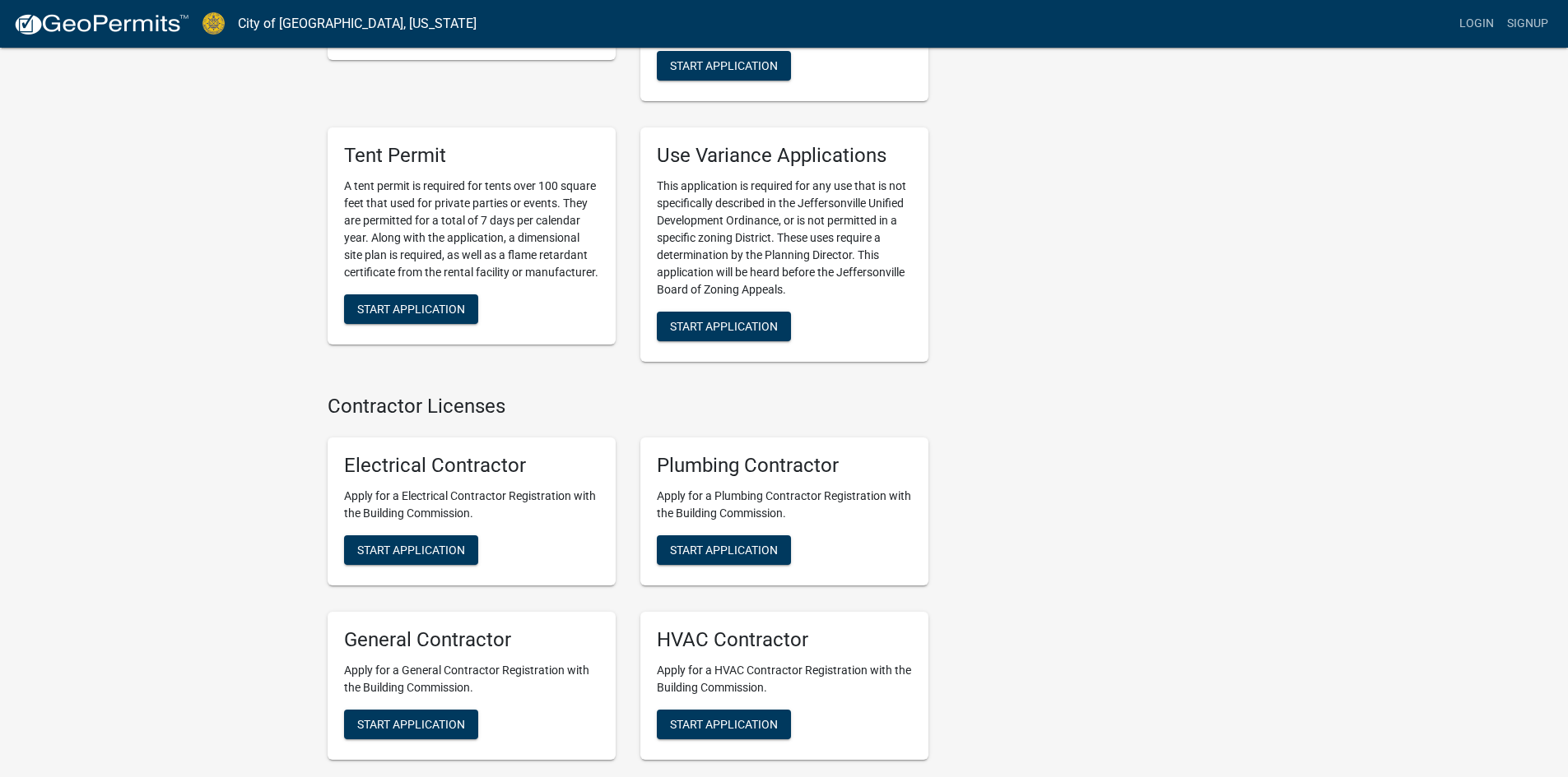
scroll to position [3226, 0]
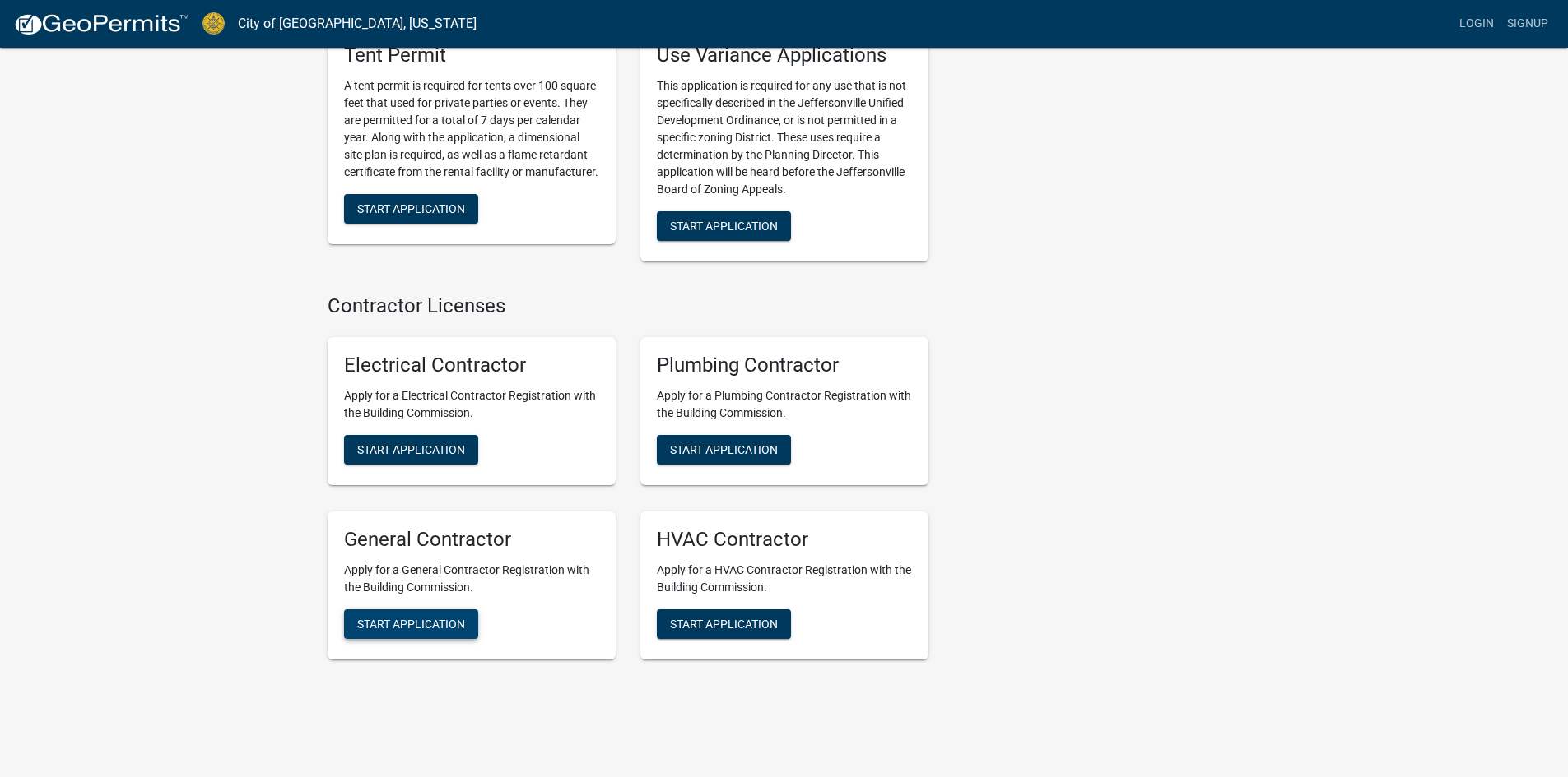
click at [440, 617] on span "Start Application" at bounding box center [411, 623] width 108 height 13
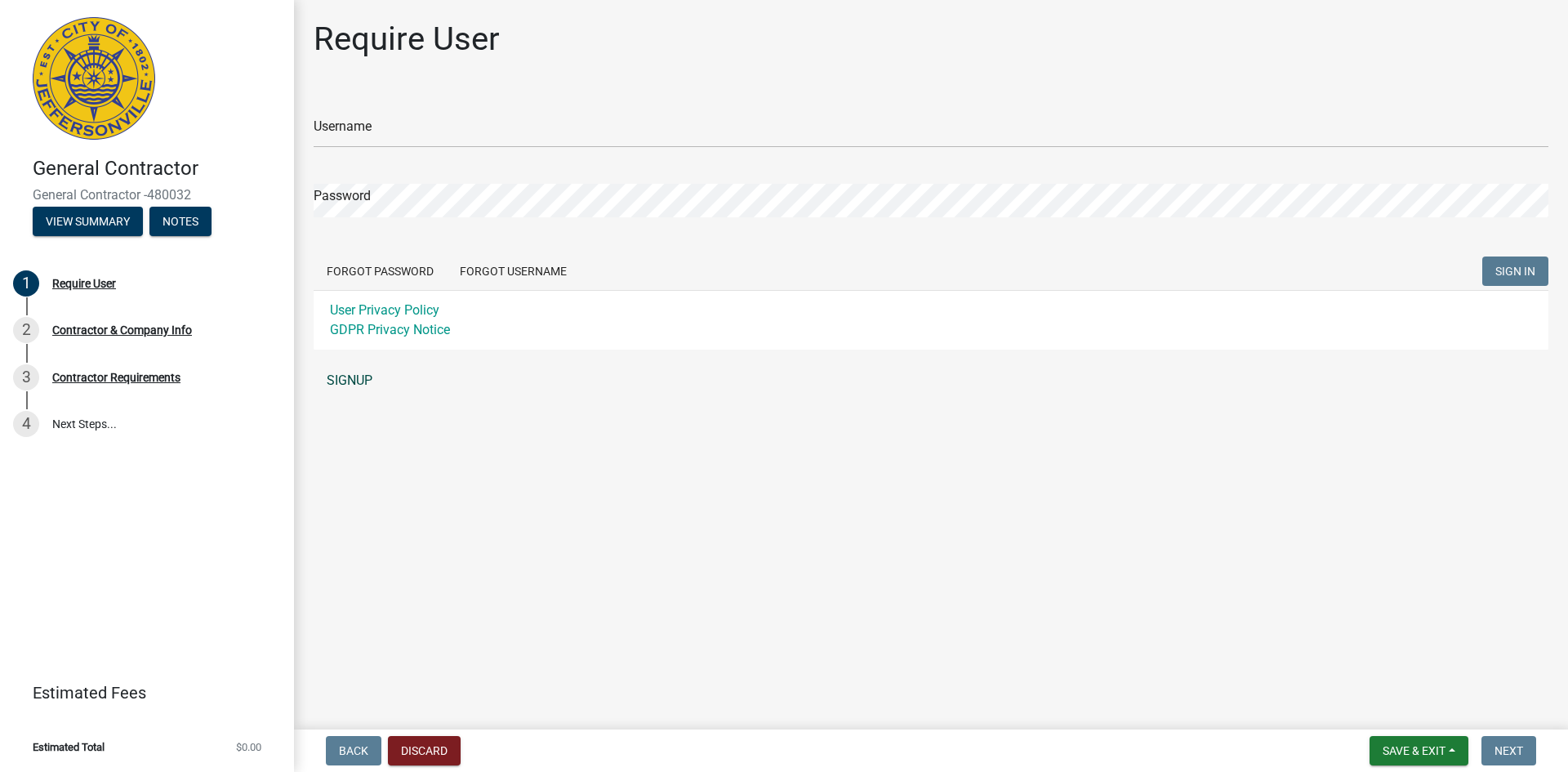
click at [349, 380] on link "SIGNUP" at bounding box center [931, 380] width 1235 height 32
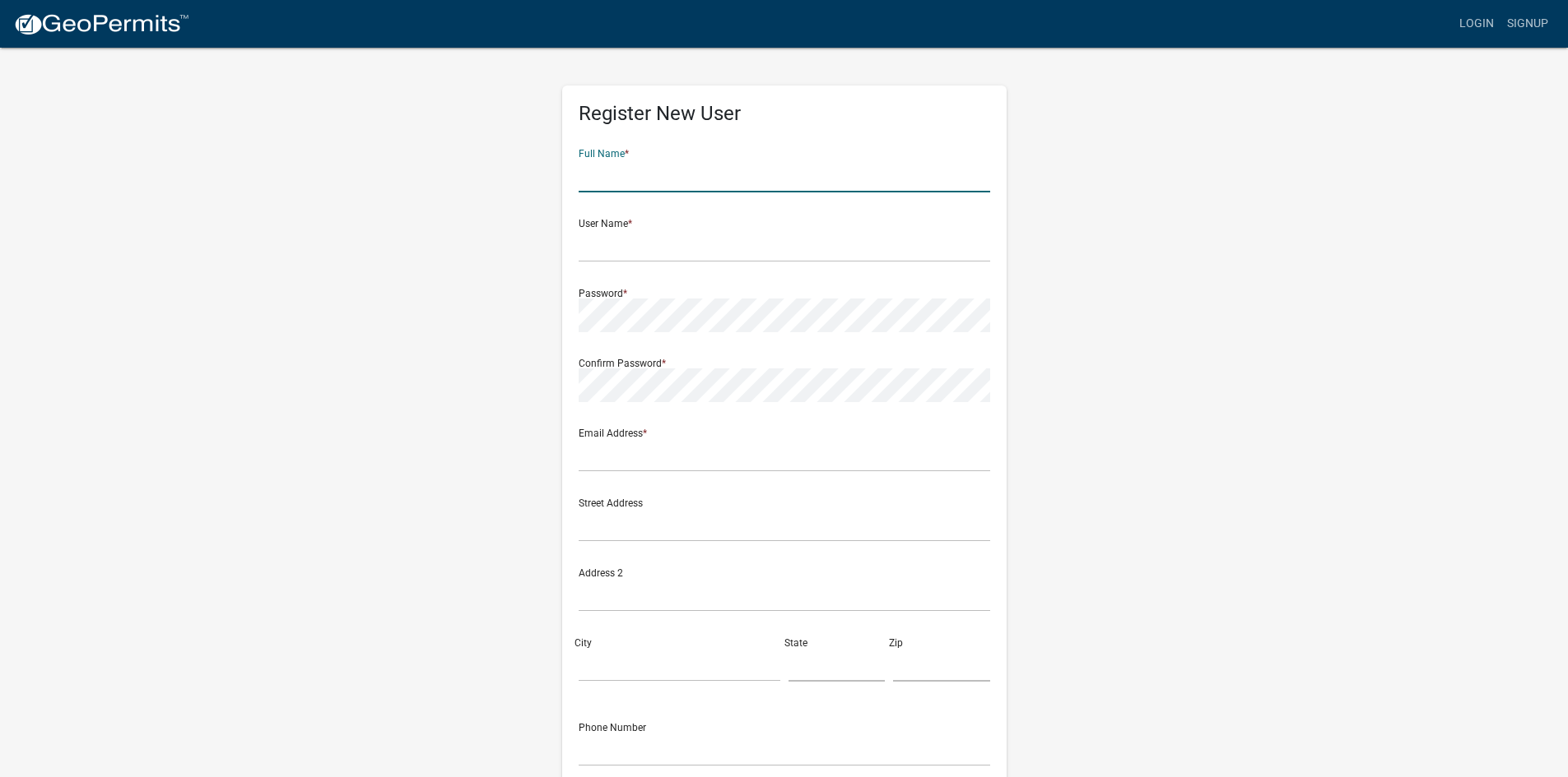
click at [607, 179] on input "text" at bounding box center [785, 175] width 412 height 34
type input "[PERSON_NAME]"
type input "[STREET_ADDRESS]"
type input "[GEOGRAPHIC_DATA]"
type input "[US_STATE]"
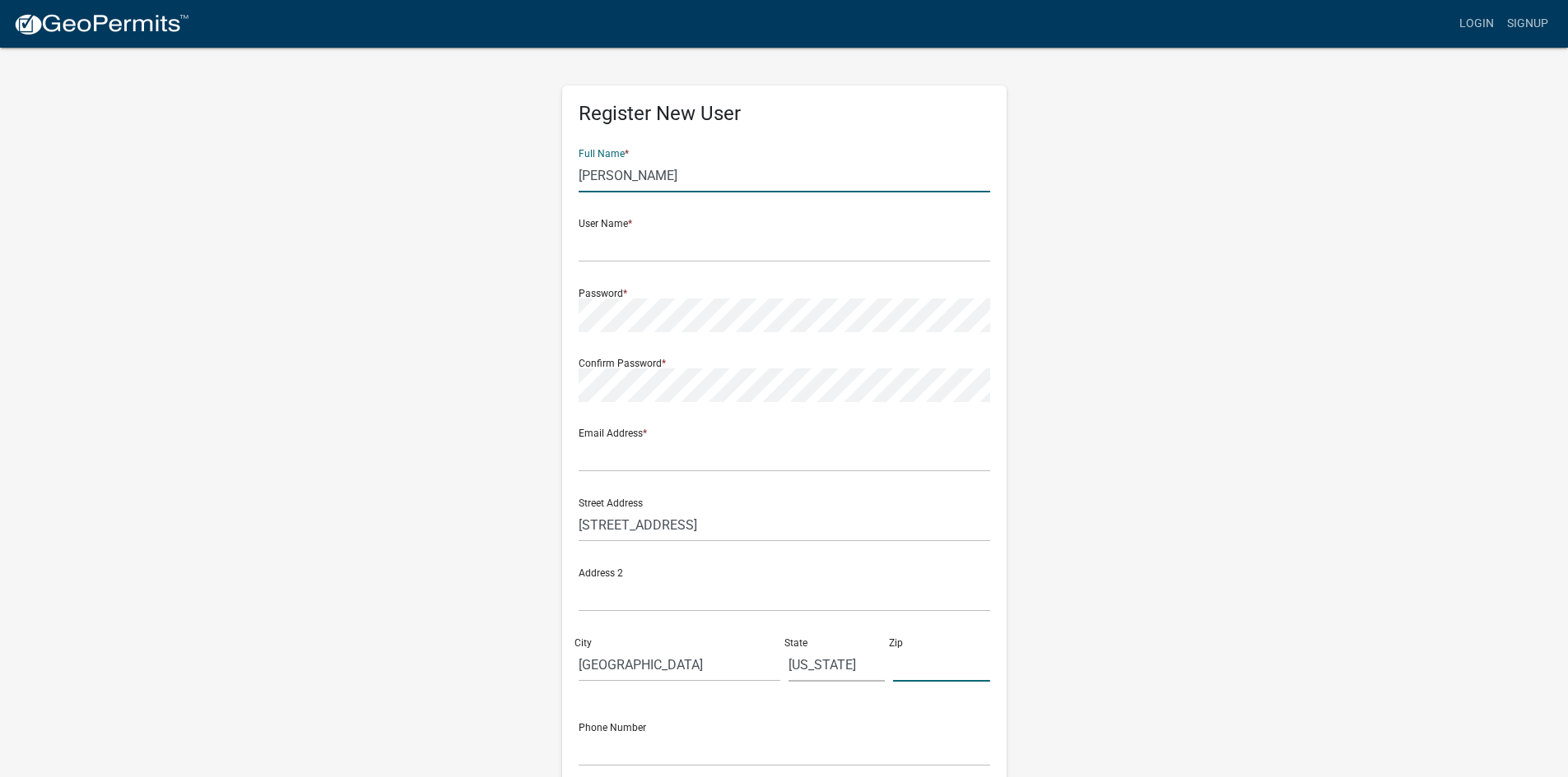
type input "37204"
type input "6157775900"
click at [650, 253] on input "text" at bounding box center [785, 245] width 412 height 34
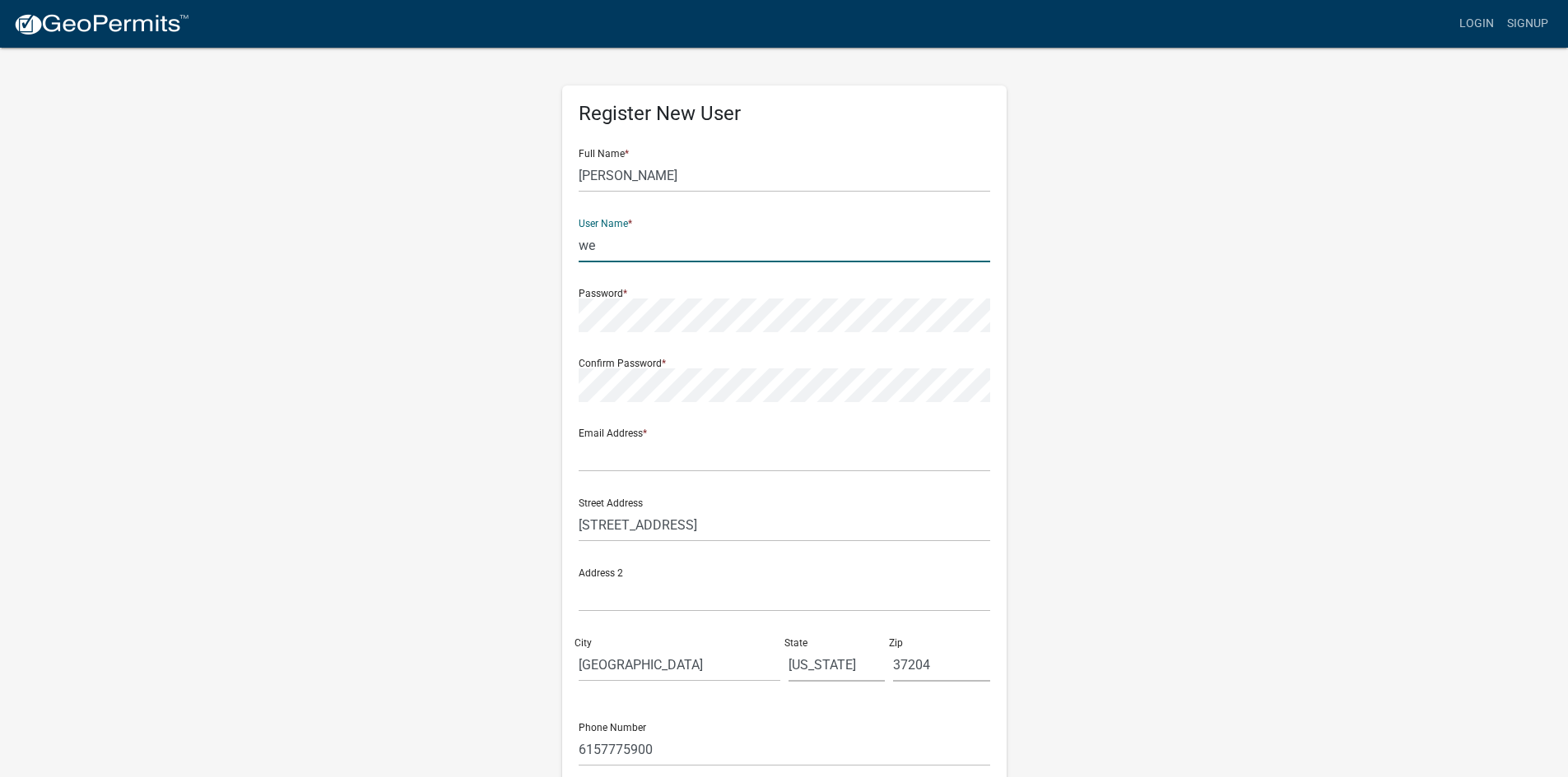
type input "w"
type input "Welrod"
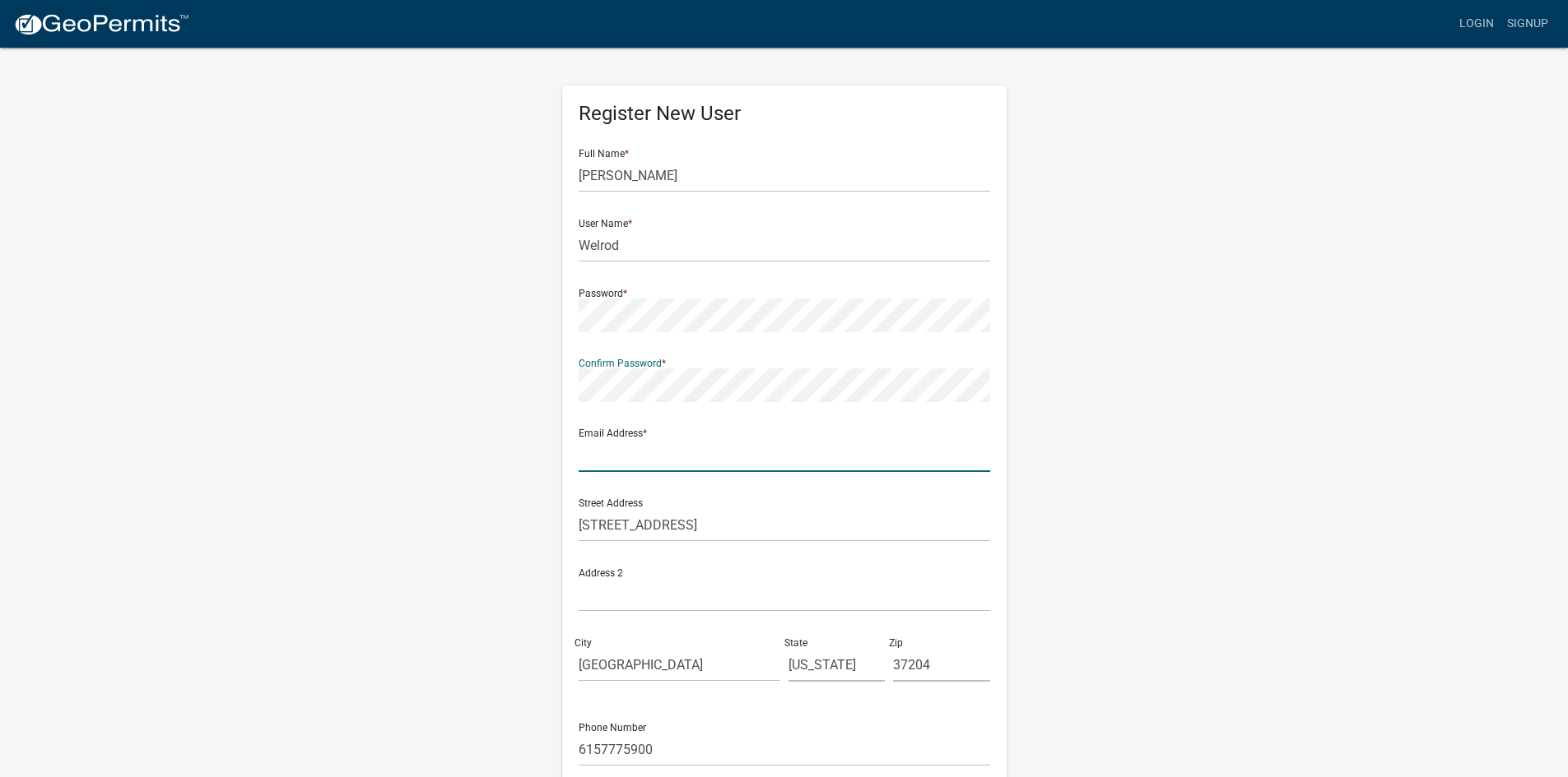
click at [637, 446] on input "text" at bounding box center [785, 456] width 412 height 34
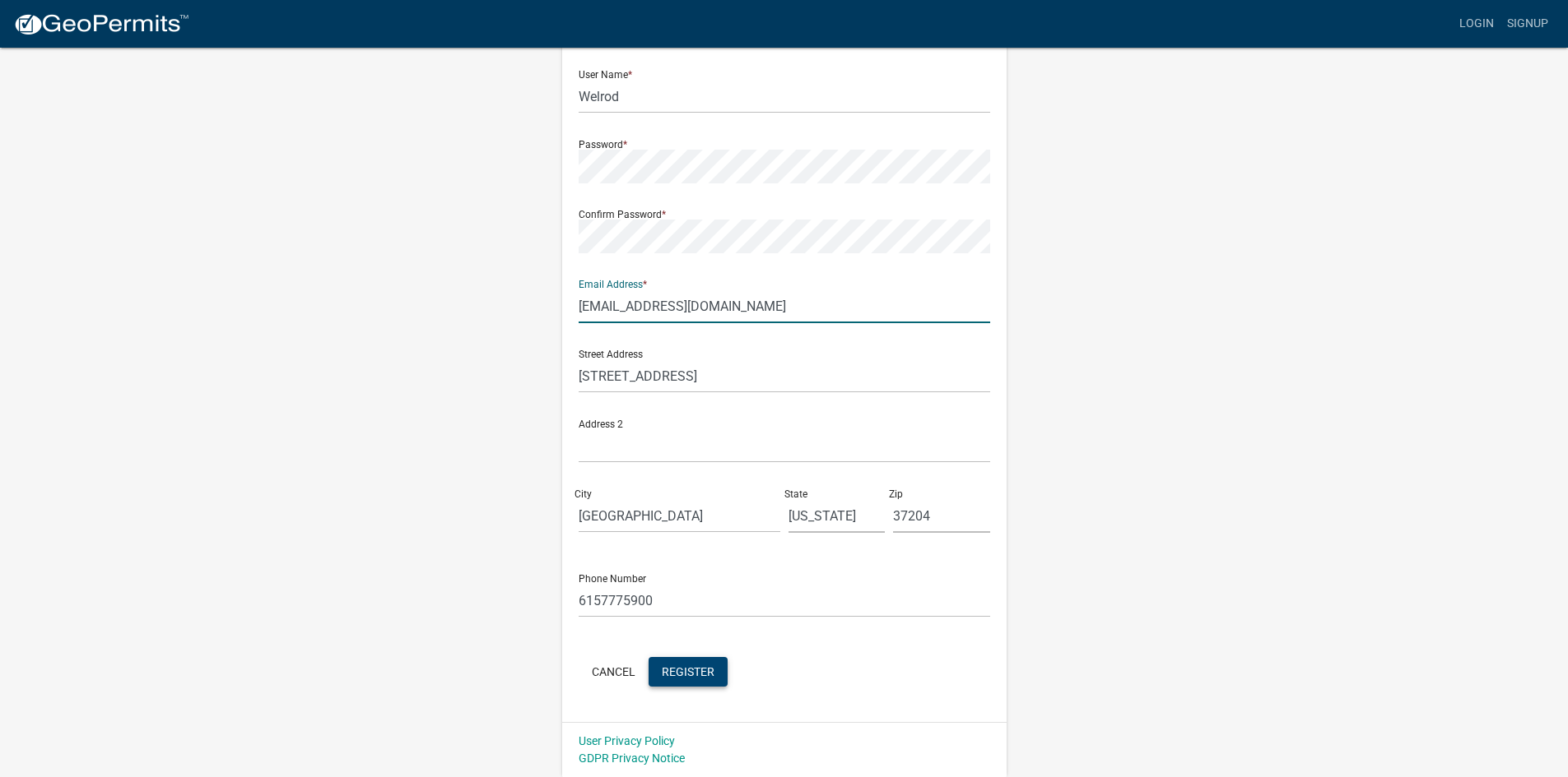
type input "[EMAIL_ADDRESS][DOMAIN_NAME]"
click at [690, 679] on button "Register" at bounding box center [688, 673] width 79 height 30
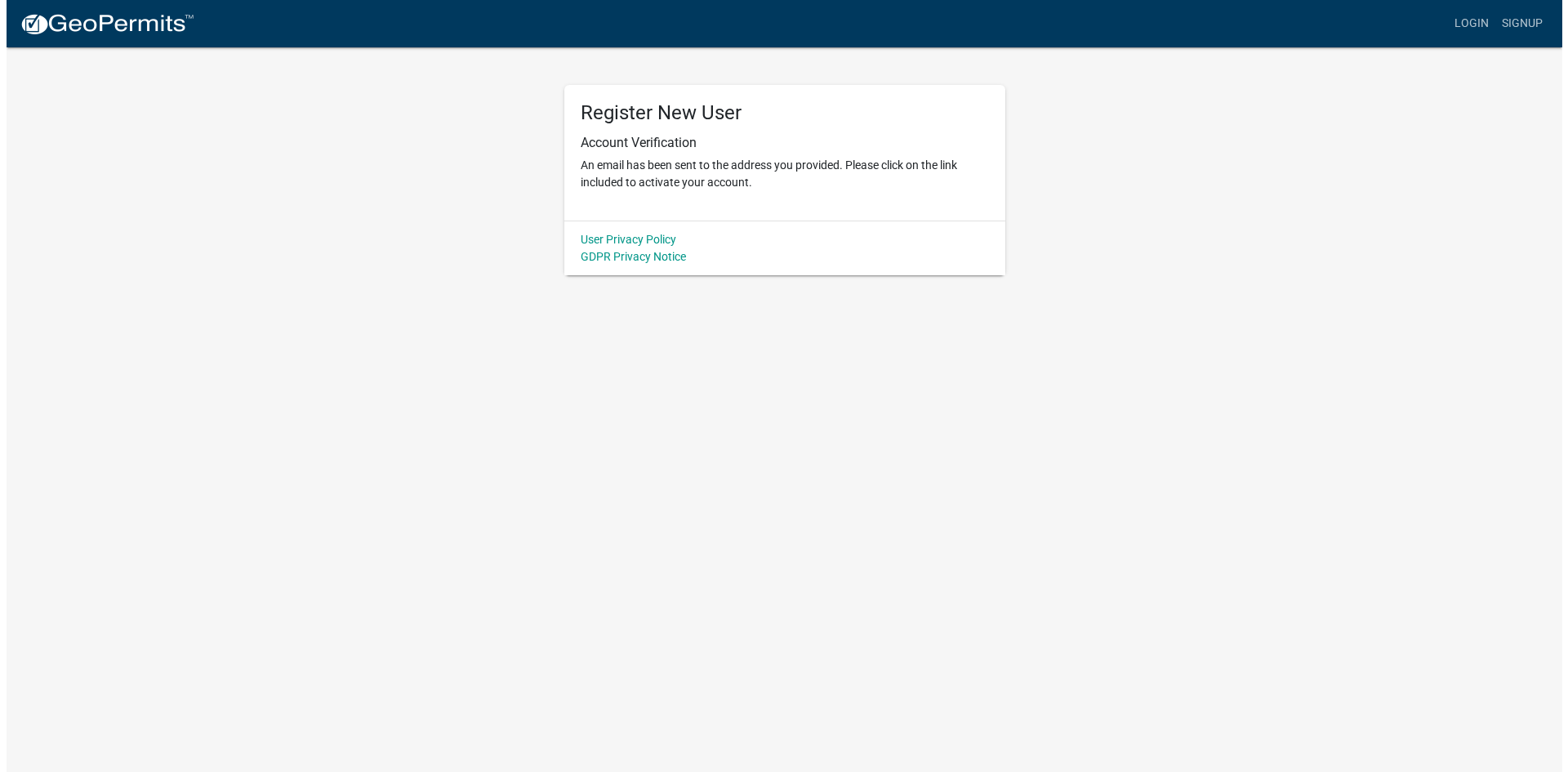
scroll to position [0, 0]
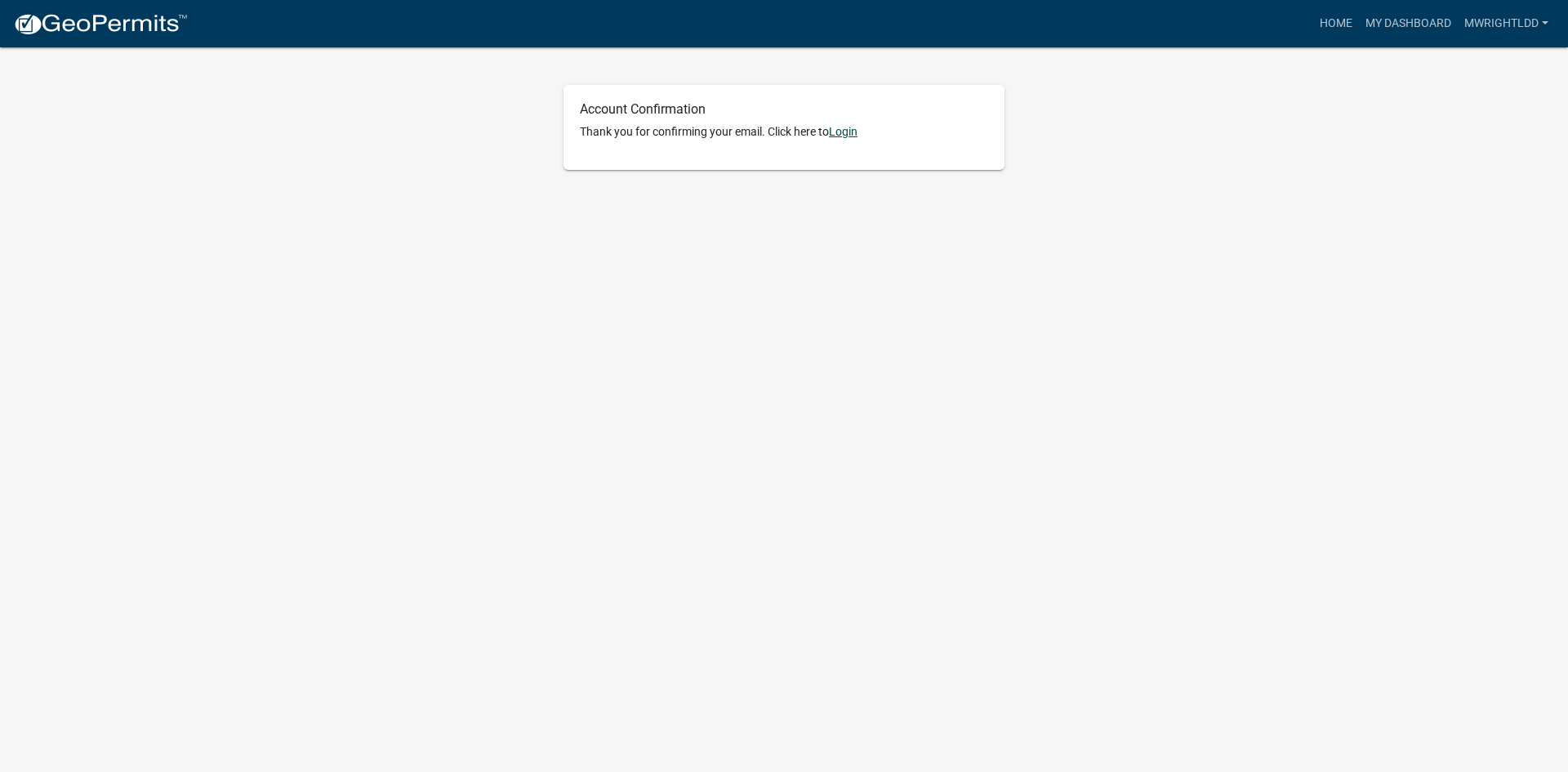
click at [848, 132] on link "Login" at bounding box center [843, 131] width 29 height 13
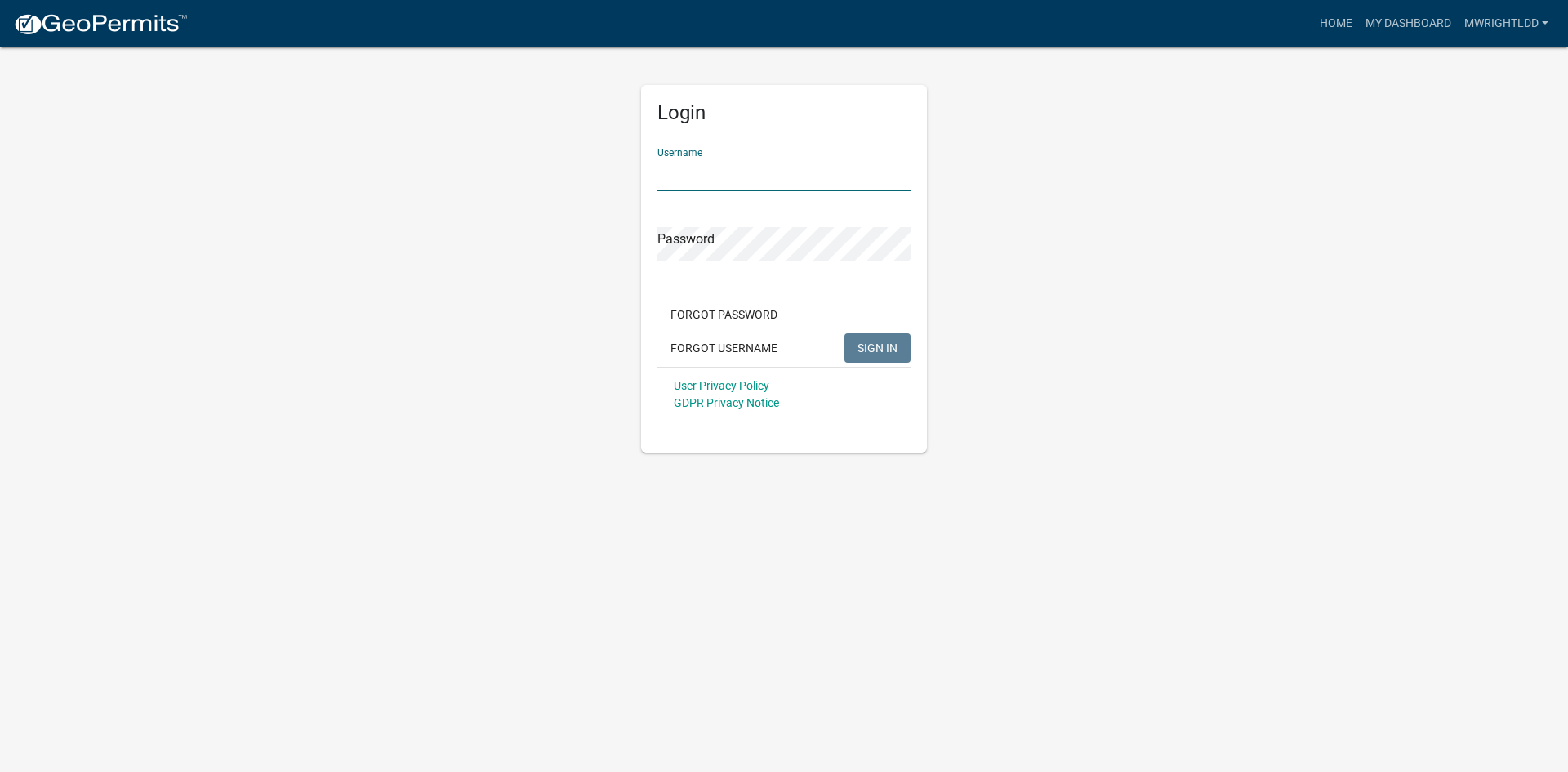
click at [730, 169] on input "Username" at bounding box center [784, 174] width 253 height 33
type input "Welrod"
click at [862, 341] on span "SIGN IN" at bounding box center [877, 347] width 40 height 13
